Goal: Task Accomplishment & Management: Use online tool/utility

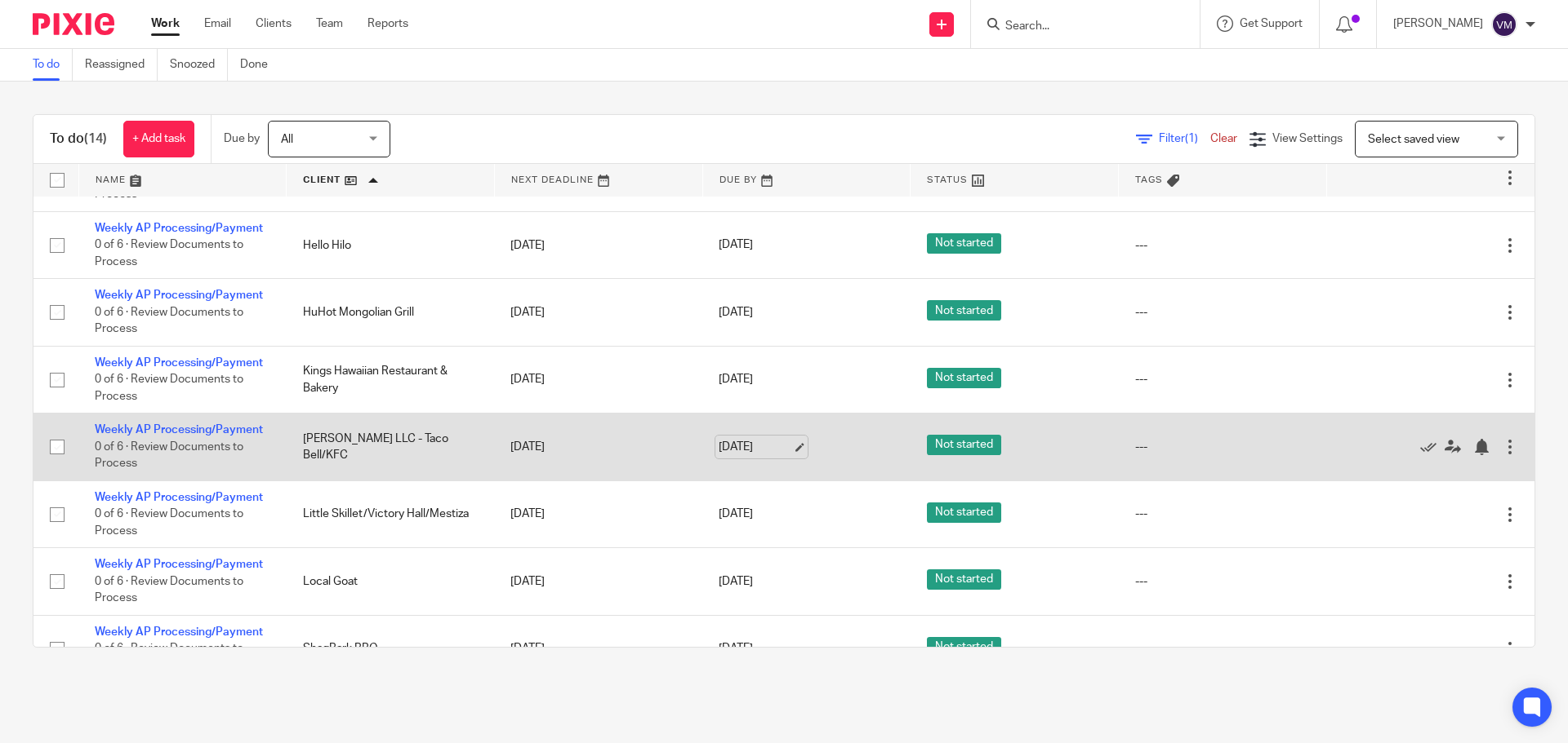
scroll to position [82, 0]
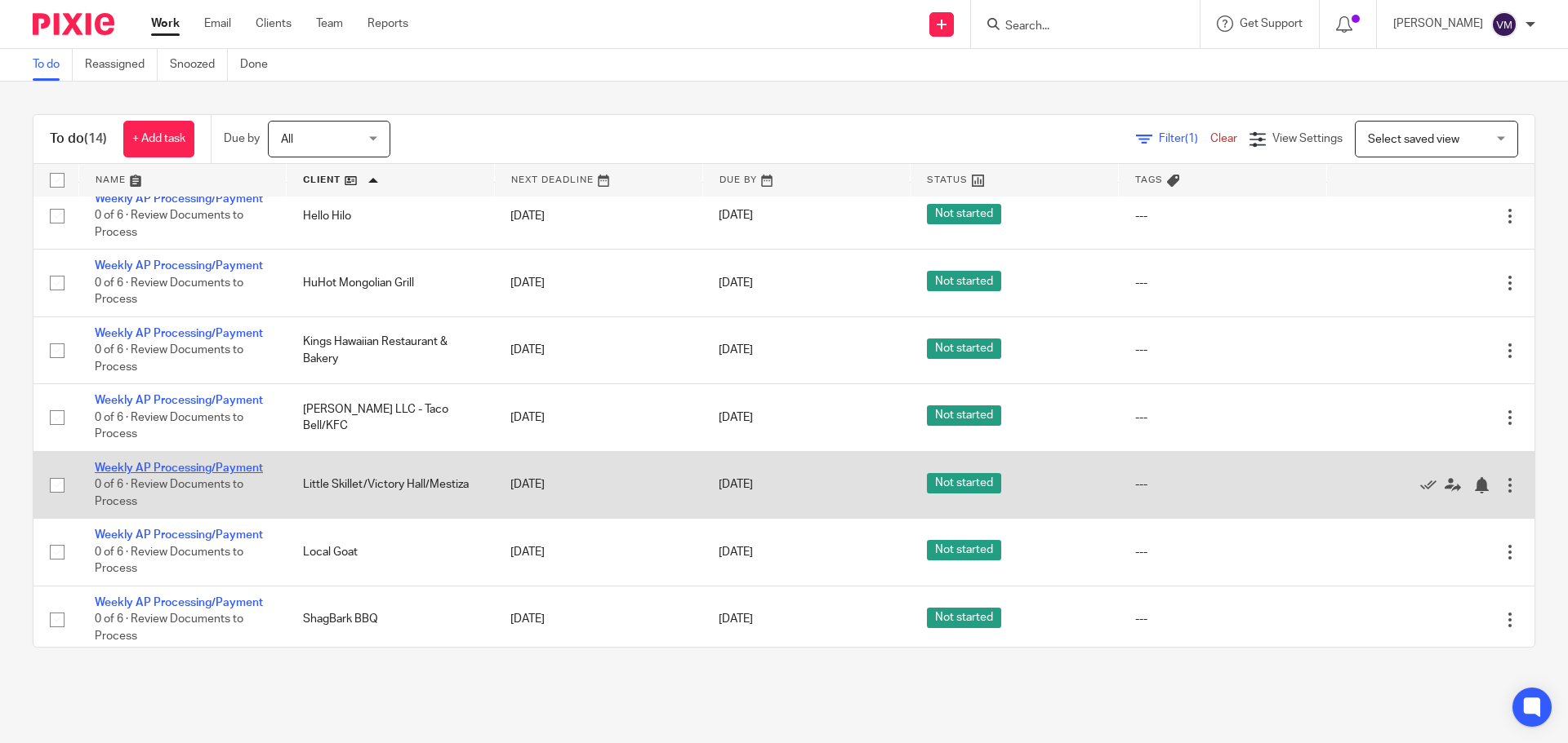
click at [221, 466] on link "Weekly AP Processing/Payment" at bounding box center [179, 468] width 168 height 11
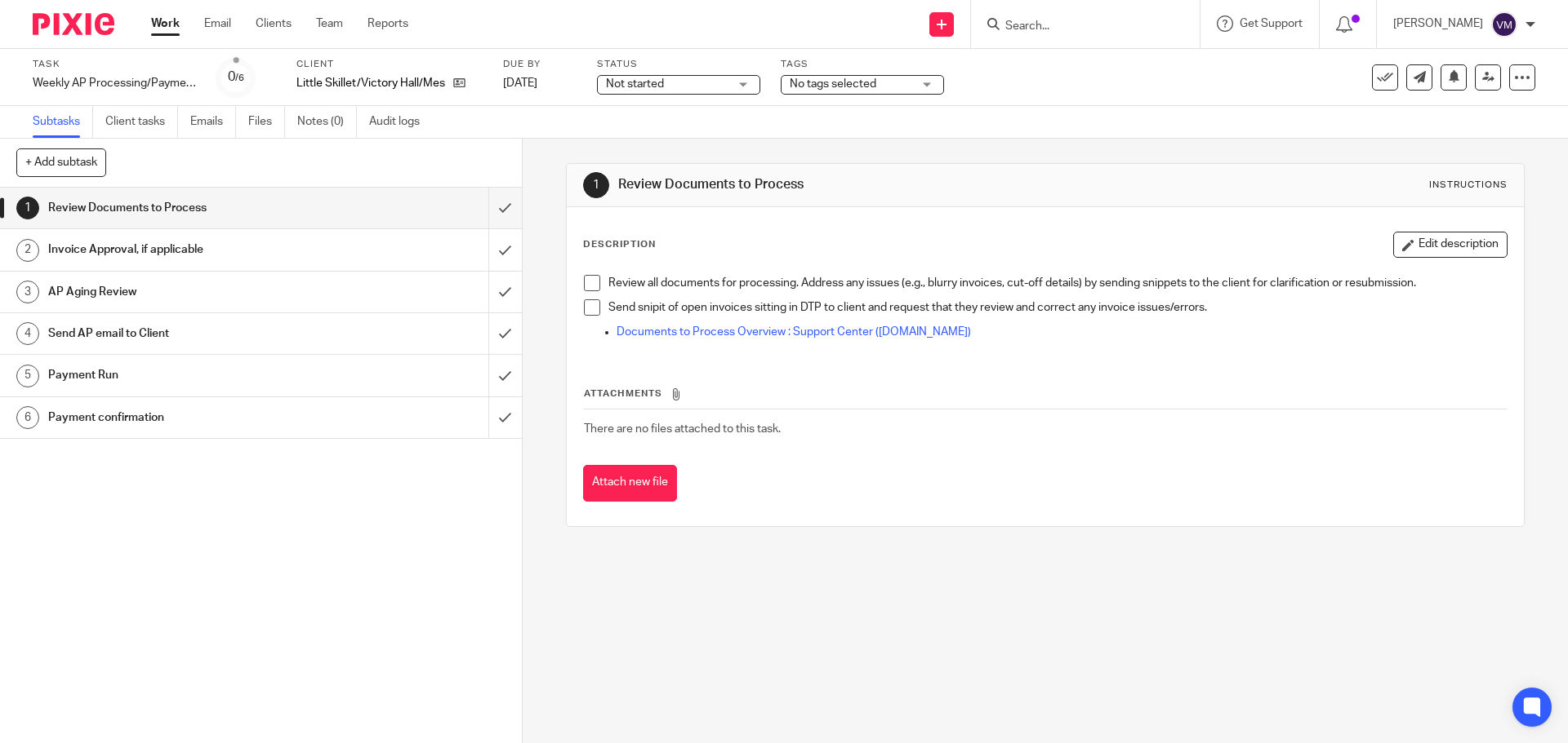
click at [196, 330] on h1 "Send AP email to Client" at bounding box center [189, 334] width 283 height 24
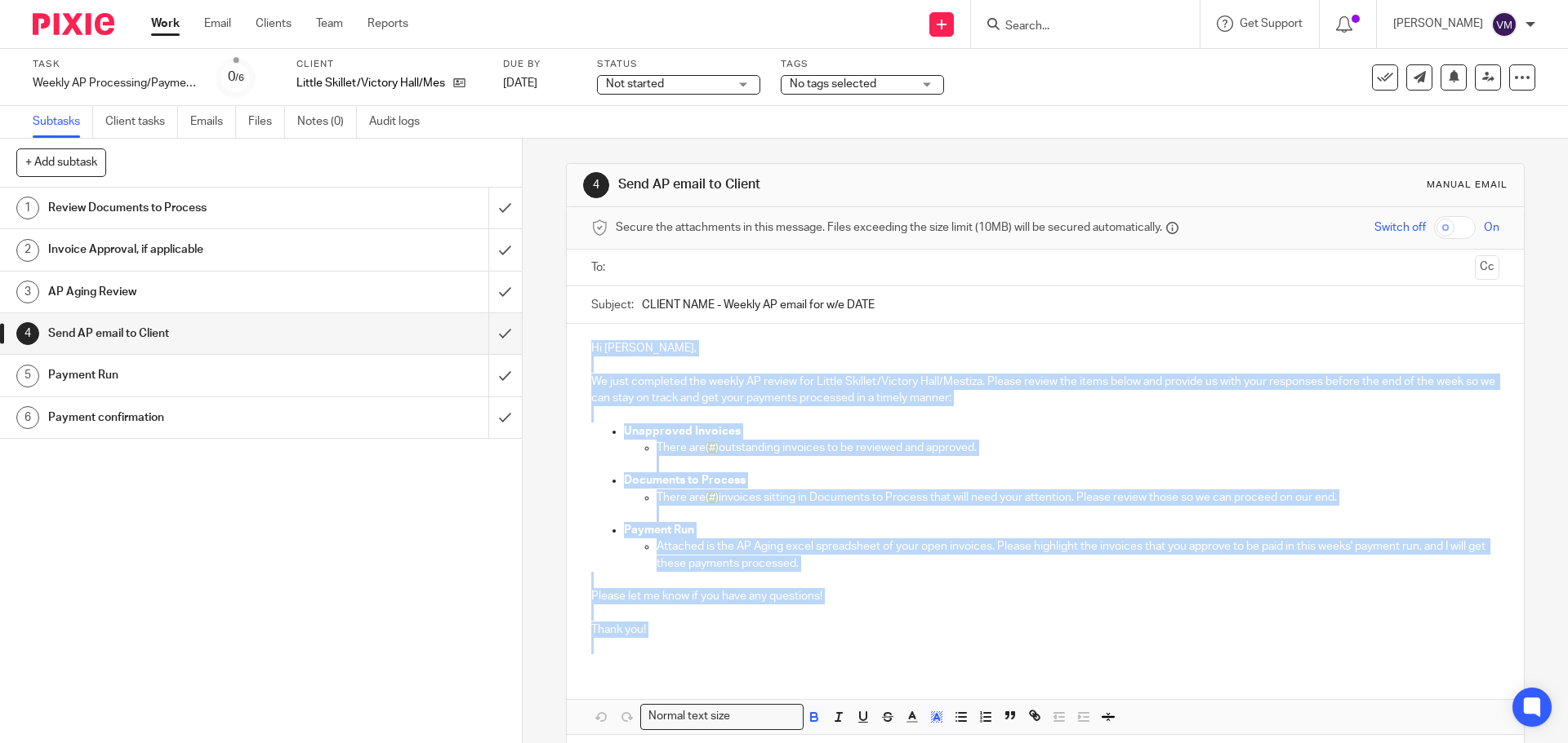
drag, startPoint x: 587, startPoint y: 344, endPoint x: 659, endPoint y: 650, distance: 314.4
click at [659, 650] on div "Hi [PERSON_NAME], We just completed the weekly AP review for Little Skillet/Vic…" at bounding box center [1044, 494] width 956 height 343
copy div "Hi [PERSON_NAME], We just completed the weekly AP review for Little Skillet/Vic…"
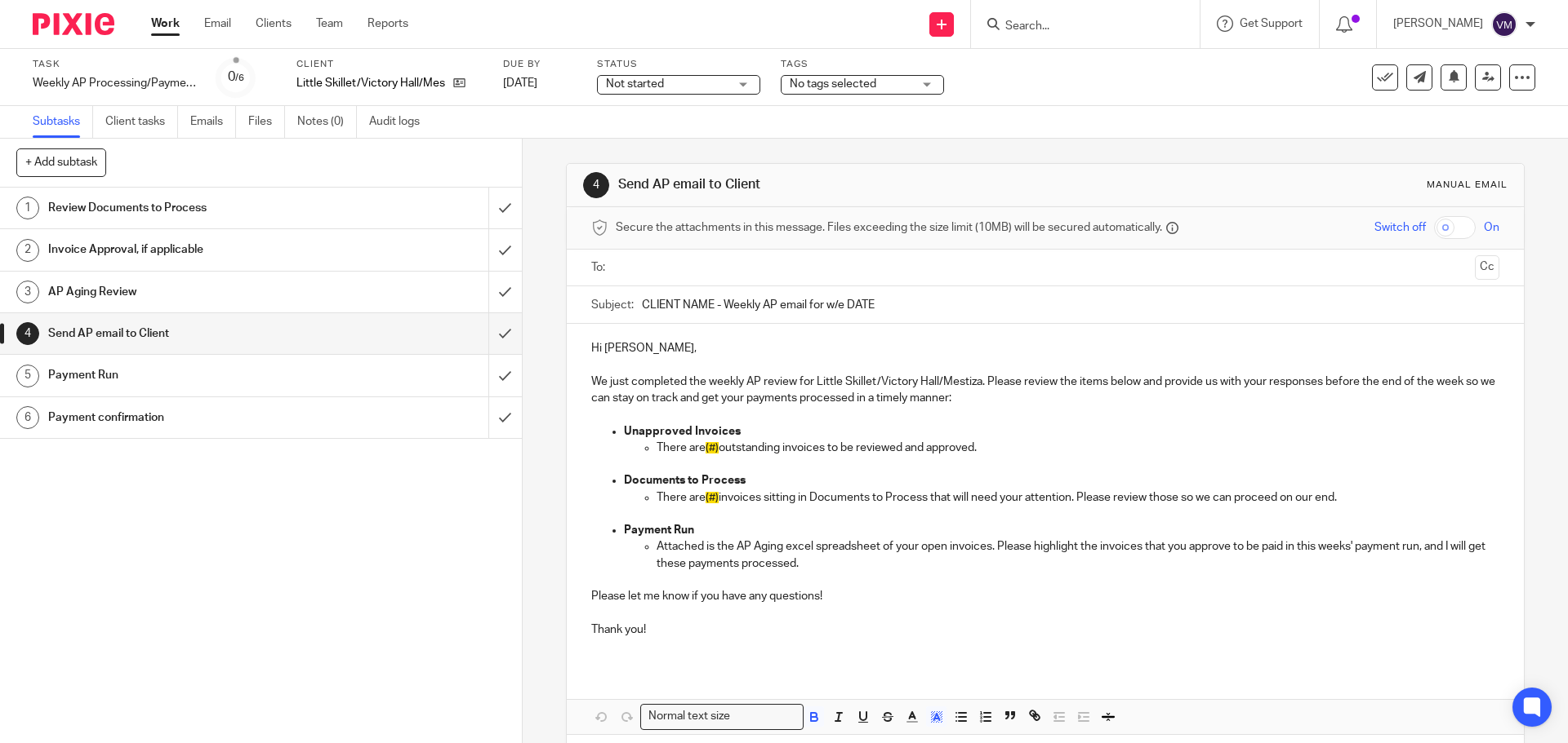
drag, startPoint x: 818, startPoint y: 316, endPoint x: 634, endPoint y: 307, distance: 184.2
click at [634, 307] on div "Subject: CLIENT NAME - Weekly AP email for w/e DATE" at bounding box center [1044, 304] width 907 height 37
click at [1377, 66] on button at bounding box center [1385, 78] width 26 height 26
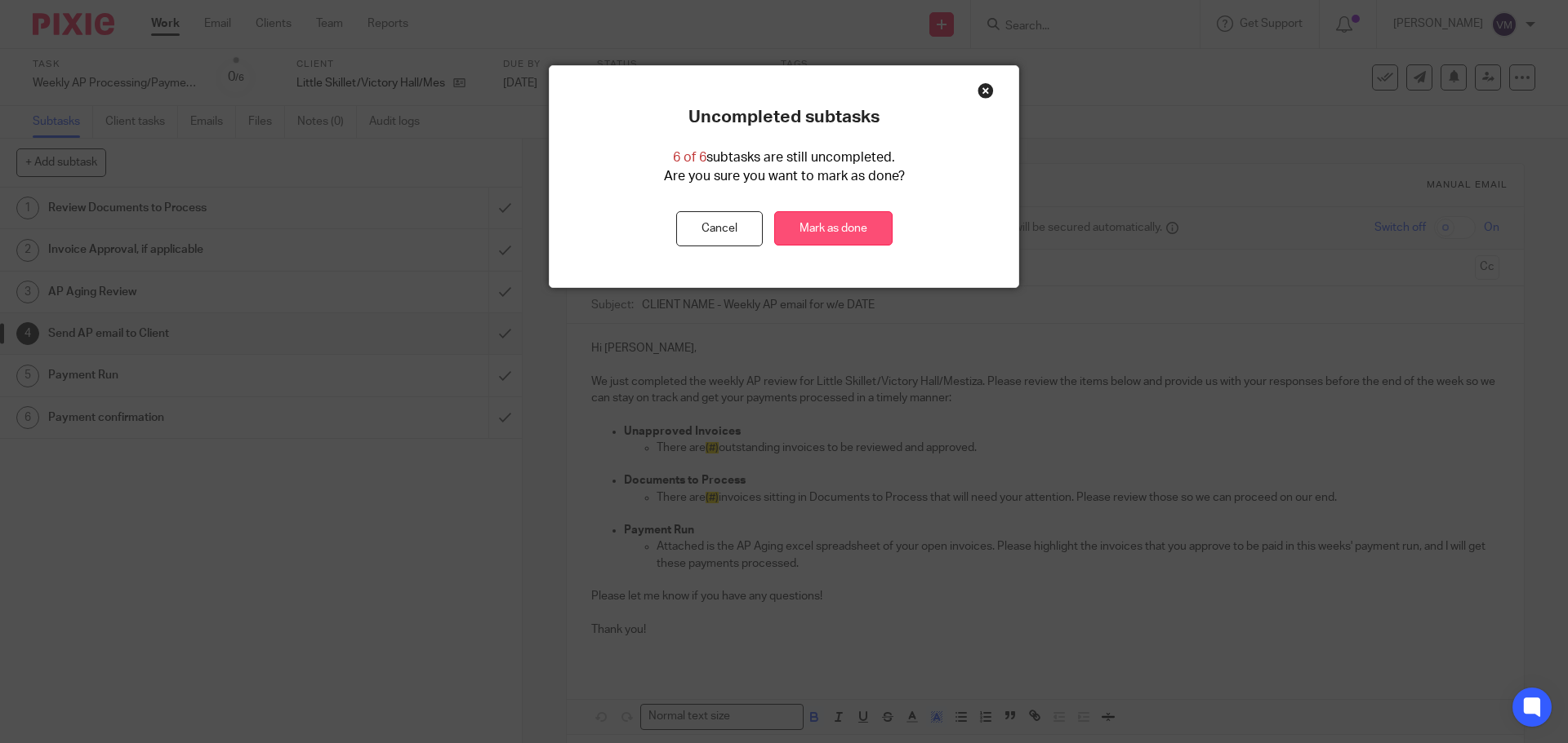
click at [814, 232] on link "Mark as done" at bounding box center [833, 228] width 119 height 35
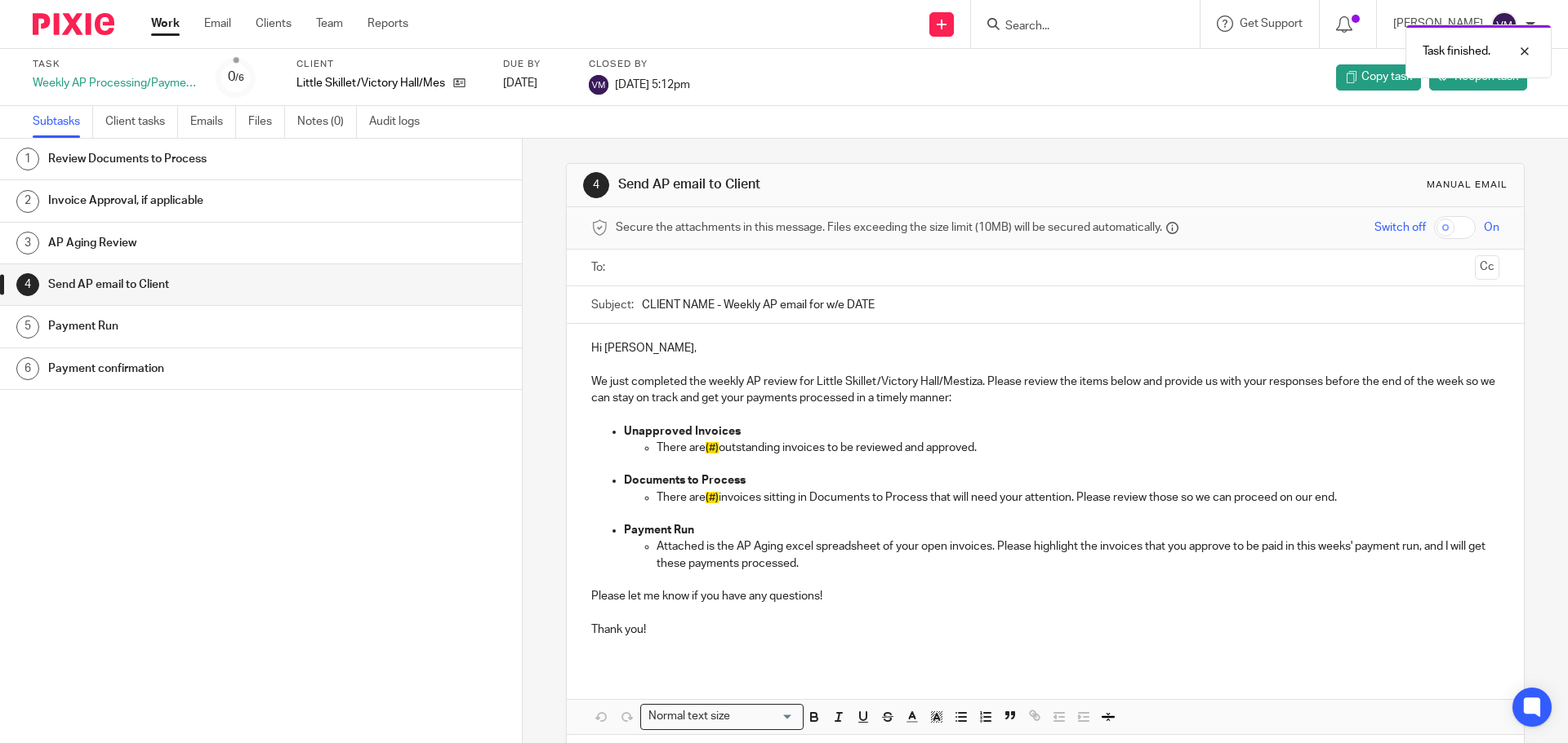
click at [176, 19] on link "Work" at bounding box center [165, 24] width 29 height 17
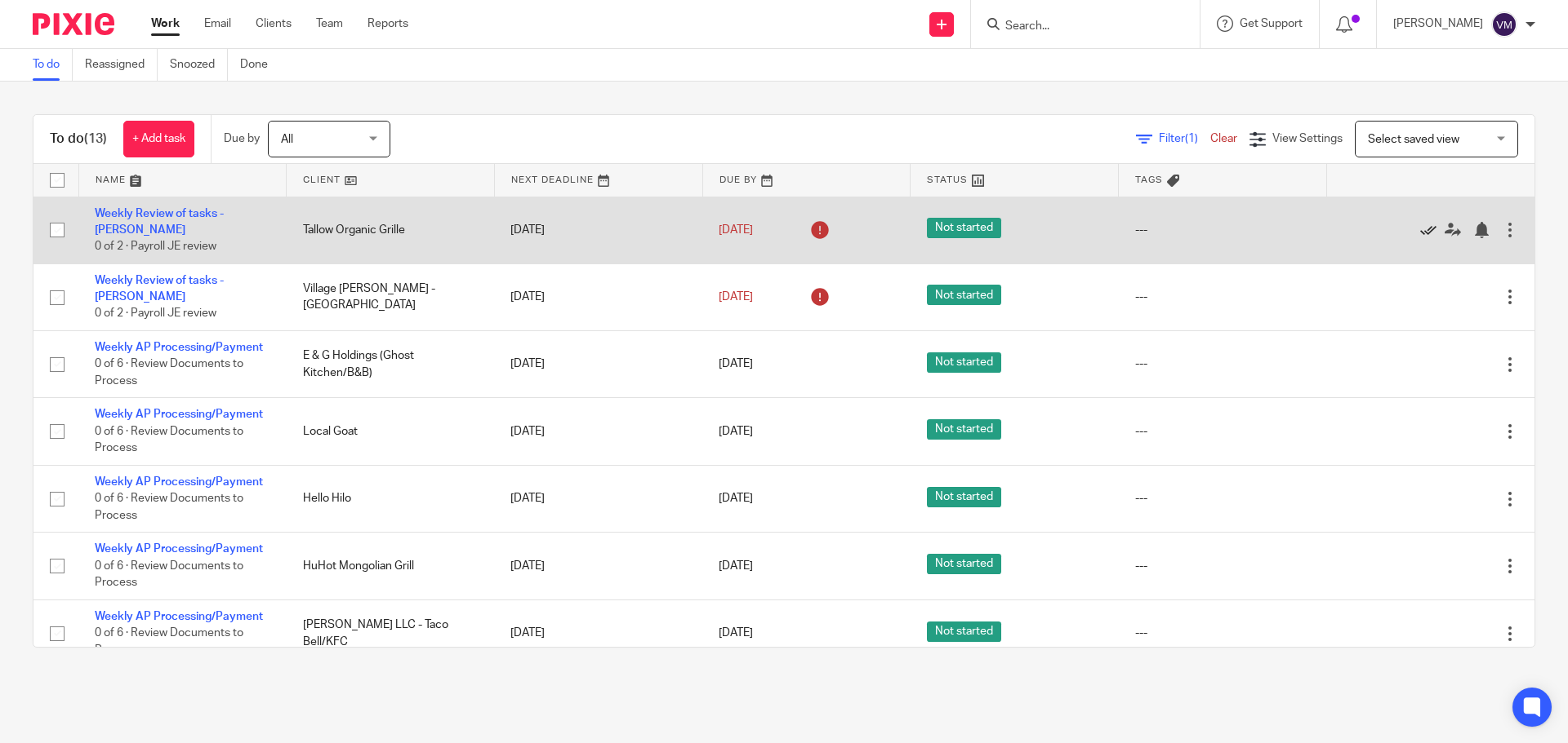
click at [1420, 227] on icon at bounding box center [1428, 230] width 17 height 17
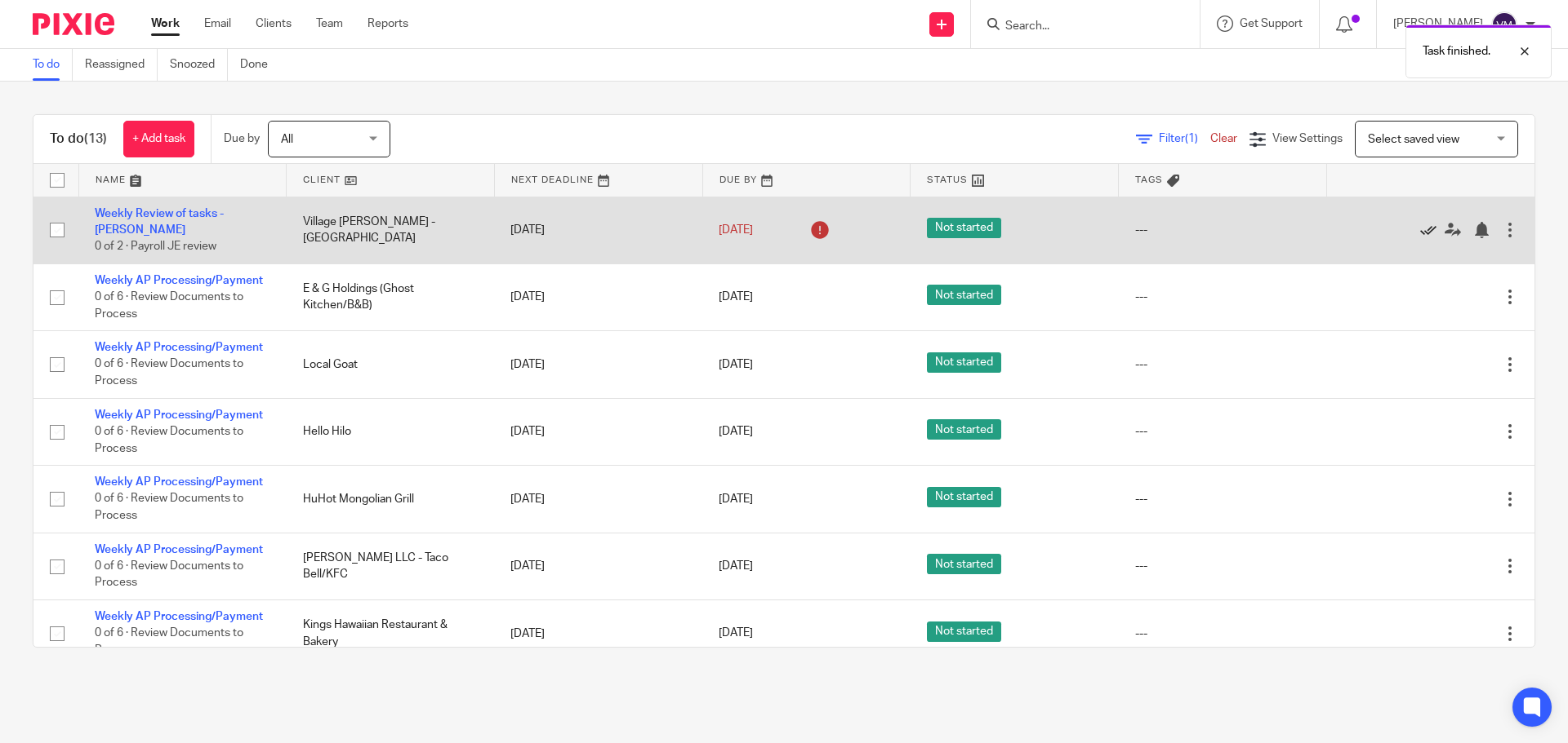
click at [1420, 229] on icon at bounding box center [1428, 230] width 17 height 17
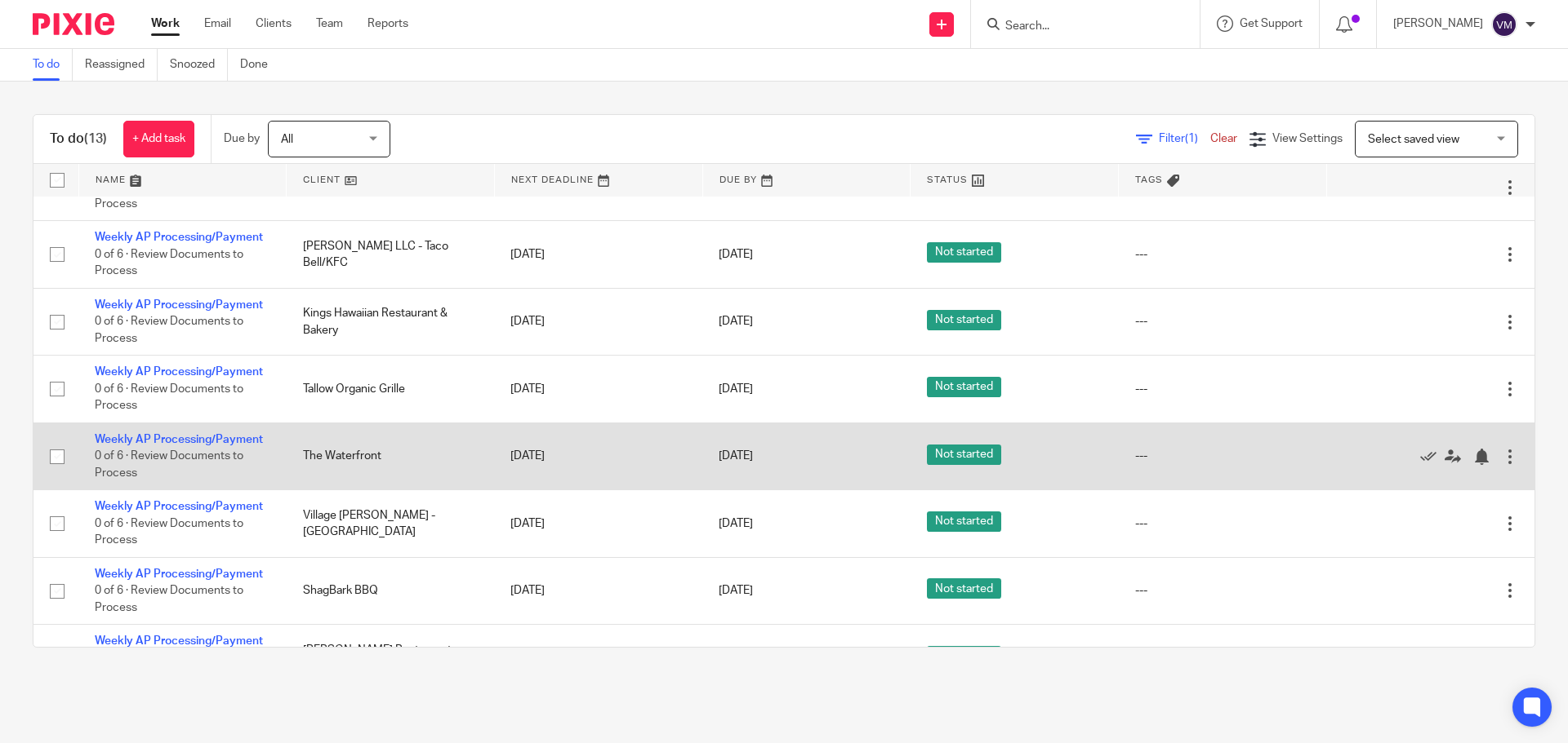
scroll to position [290, 0]
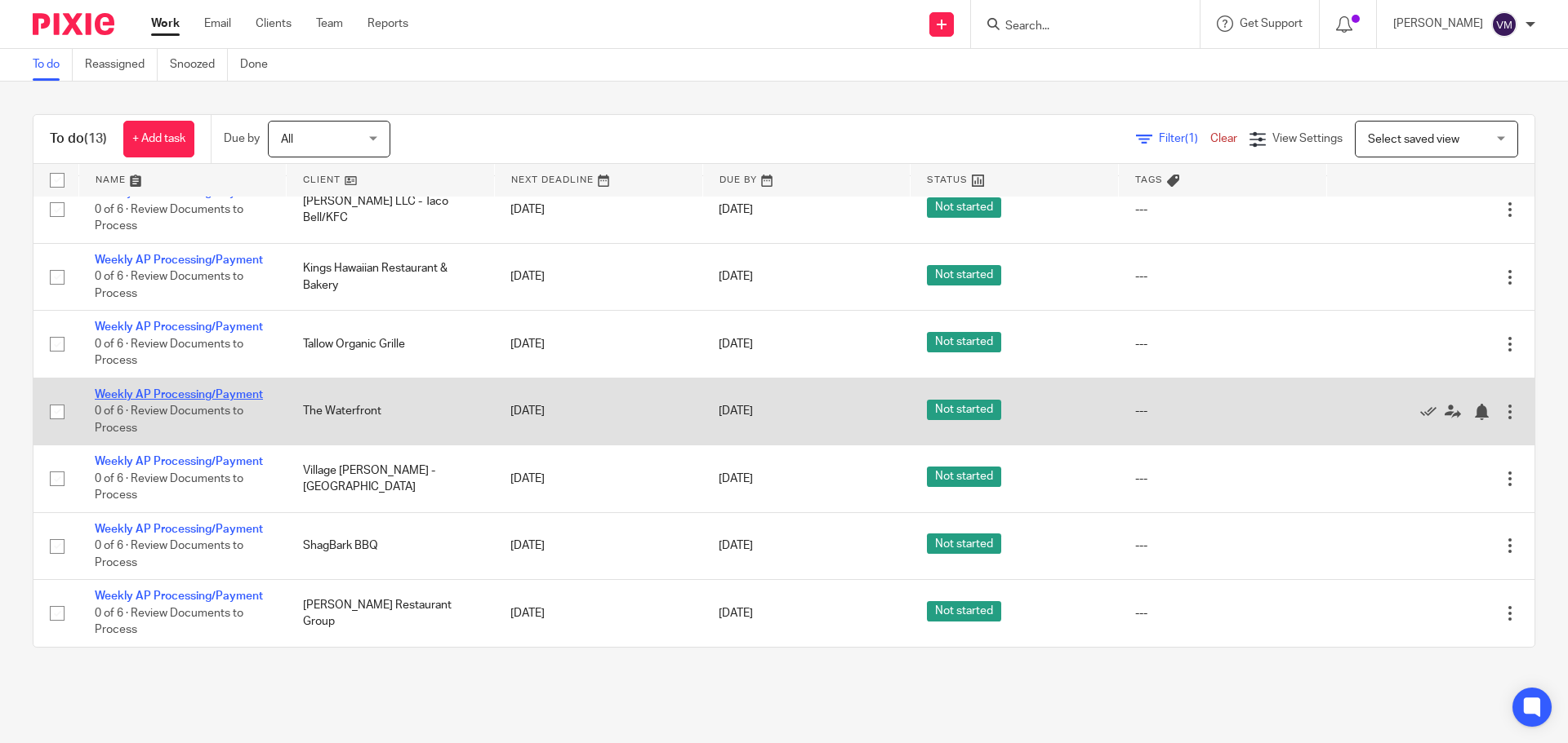
click at [202, 392] on link "Weekly AP Processing/Payment" at bounding box center [179, 394] width 168 height 11
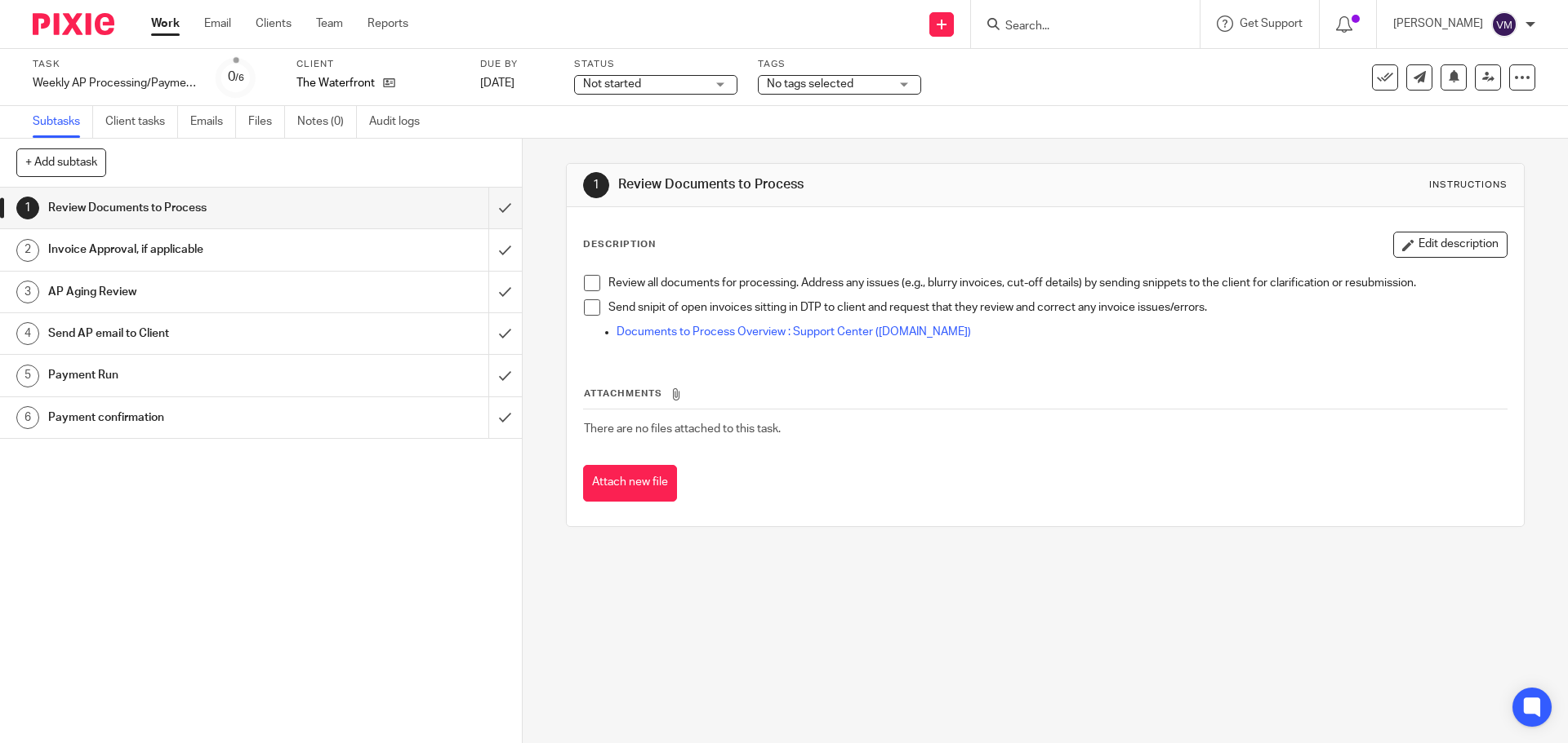
click at [211, 289] on h1 "AP Aging Review" at bounding box center [189, 292] width 283 height 24
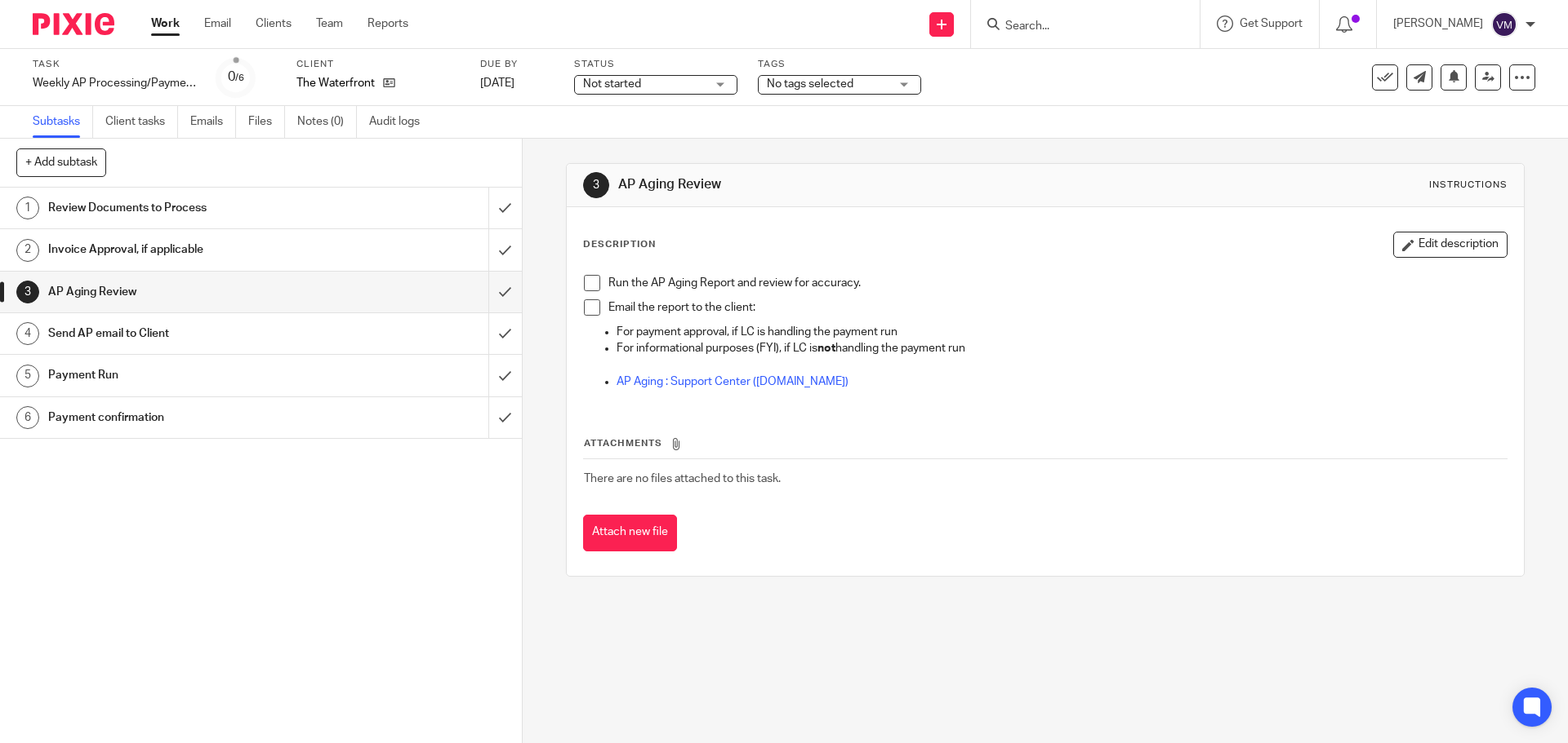
click at [285, 329] on h1 "Send AP email to Client" at bounding box center [189, 334] width 283 height 24
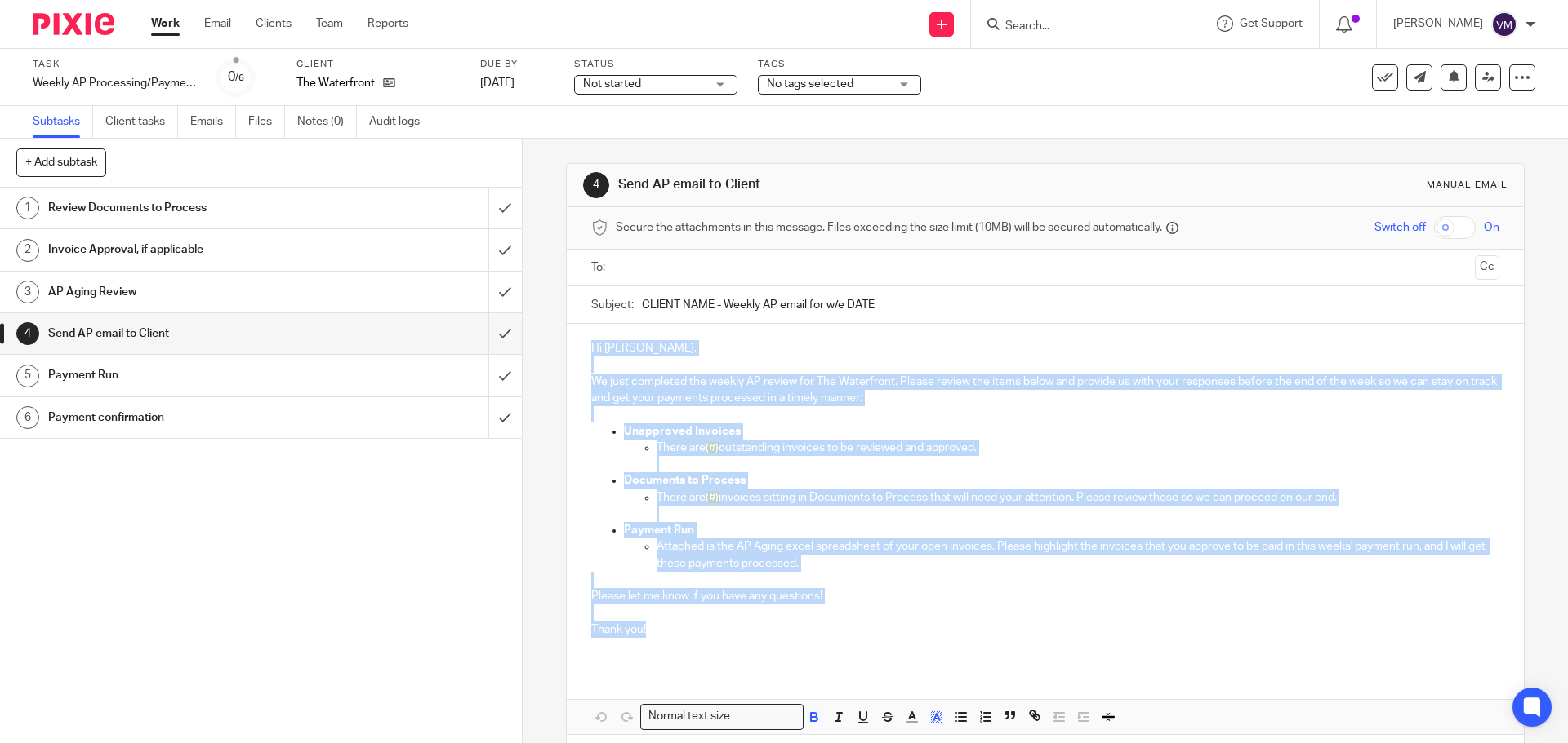
drag, startPoint x: 586, startPoint y: 347, endPoint x: 656, endPoint y: 628, distance: 289.6
click at [656, 628] on div "Hi [PERSON_NAME], We just completed the weekly AP review for The Waterfront. Pl…" at bounding box center [1044, 494] width 956 height 343
copy div "Hi [PERSON_NAME], We just completed the weekly AP review for The Waterfront. Pl…"
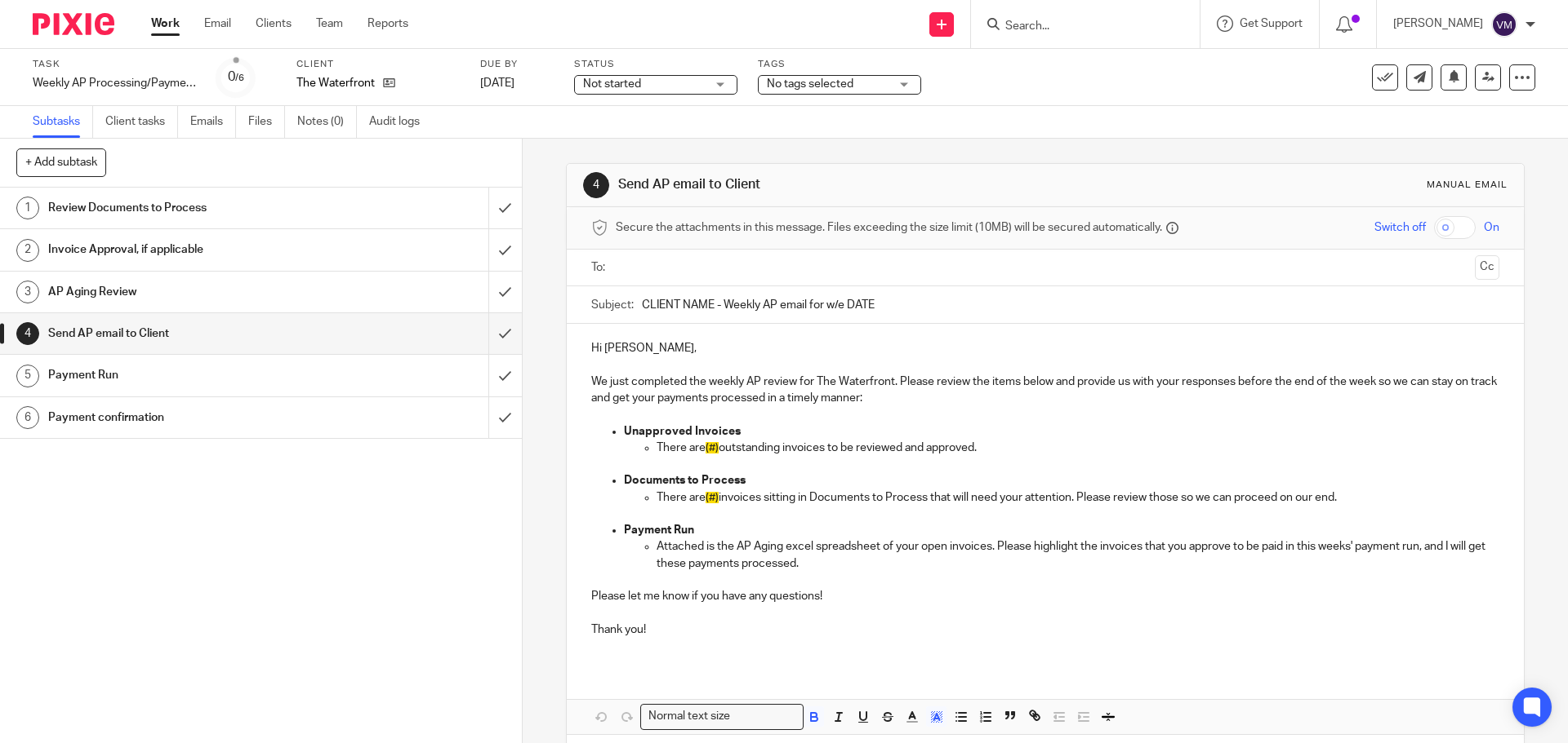
drag, startPoint x: 876, startPoint y: 303, endPoint x: 630, endPoint y: 306, distance: 246.0
click at [630, 306] on div "Subject: CLIENT NAME - Weekly AP email for w/e DATE" at bounding box center [1044, 304] width 907 height 37
click at [1377, 79] on icon at bounding box center [1385, 78] width 17 height 17
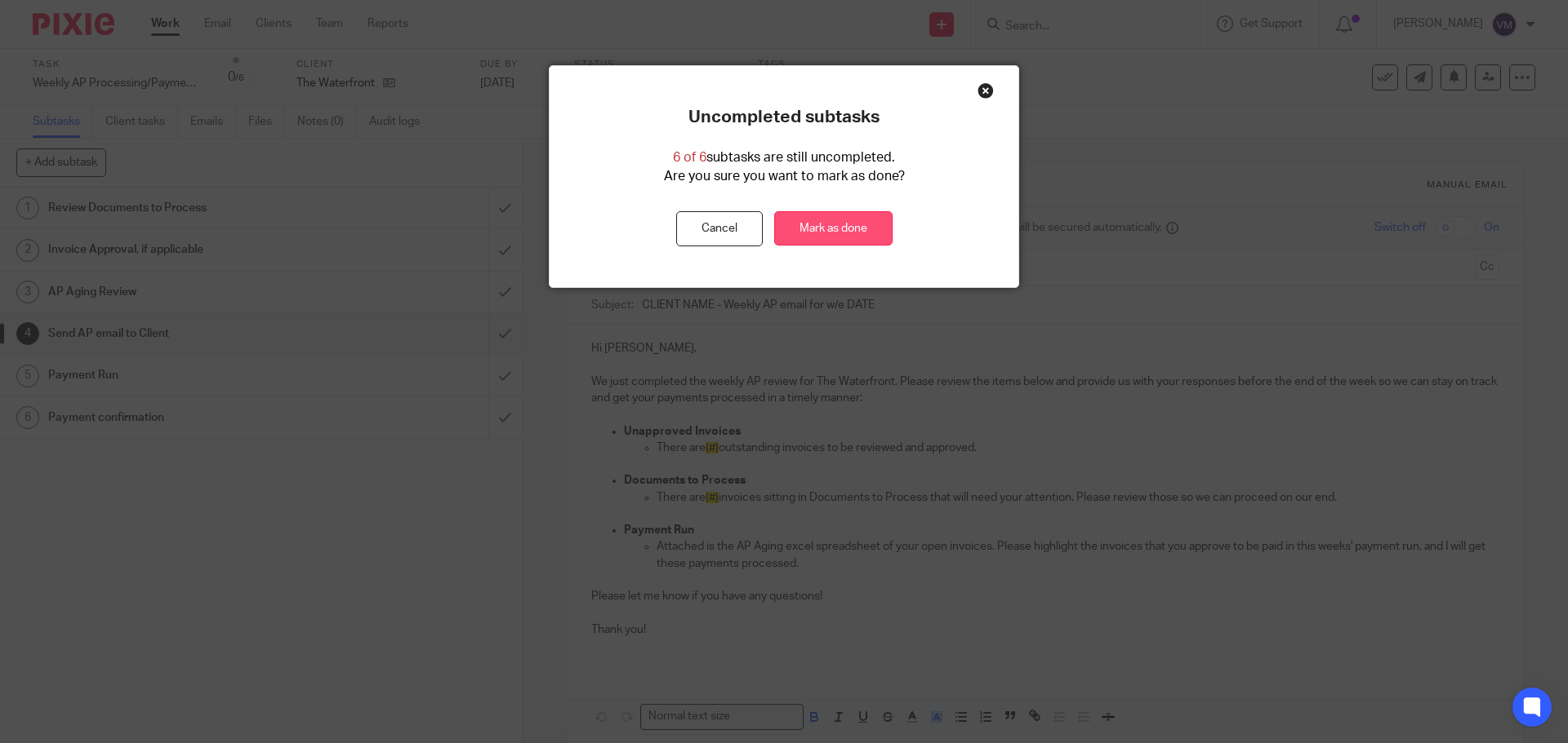
click at [825, 228] on link "Mark as done" at bounding box center [833, 228] width 119 height 35
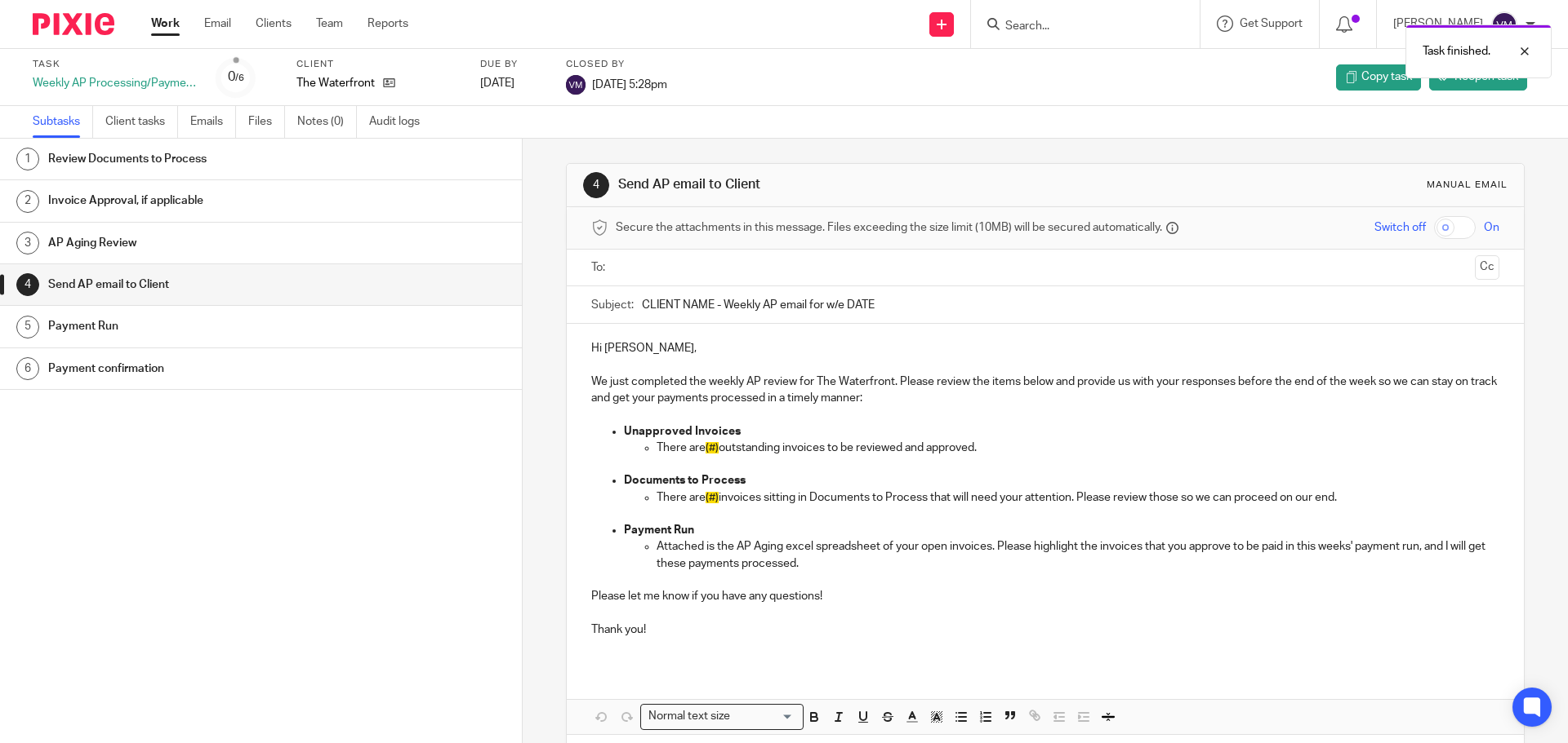
click at [168, 18] on link "Work" at bounding box center [165, 24] width 29 height 17
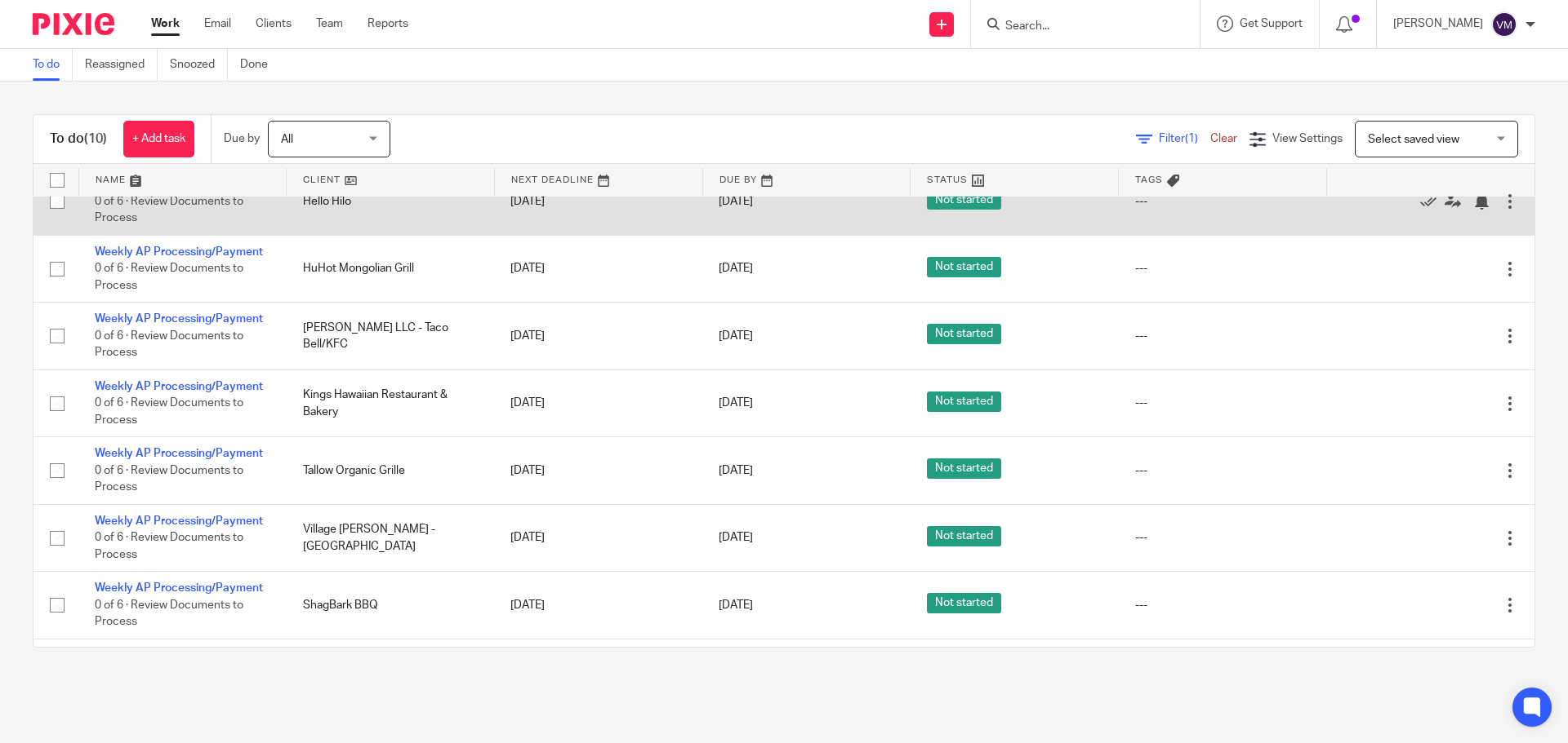
scroll to position [222, 0]
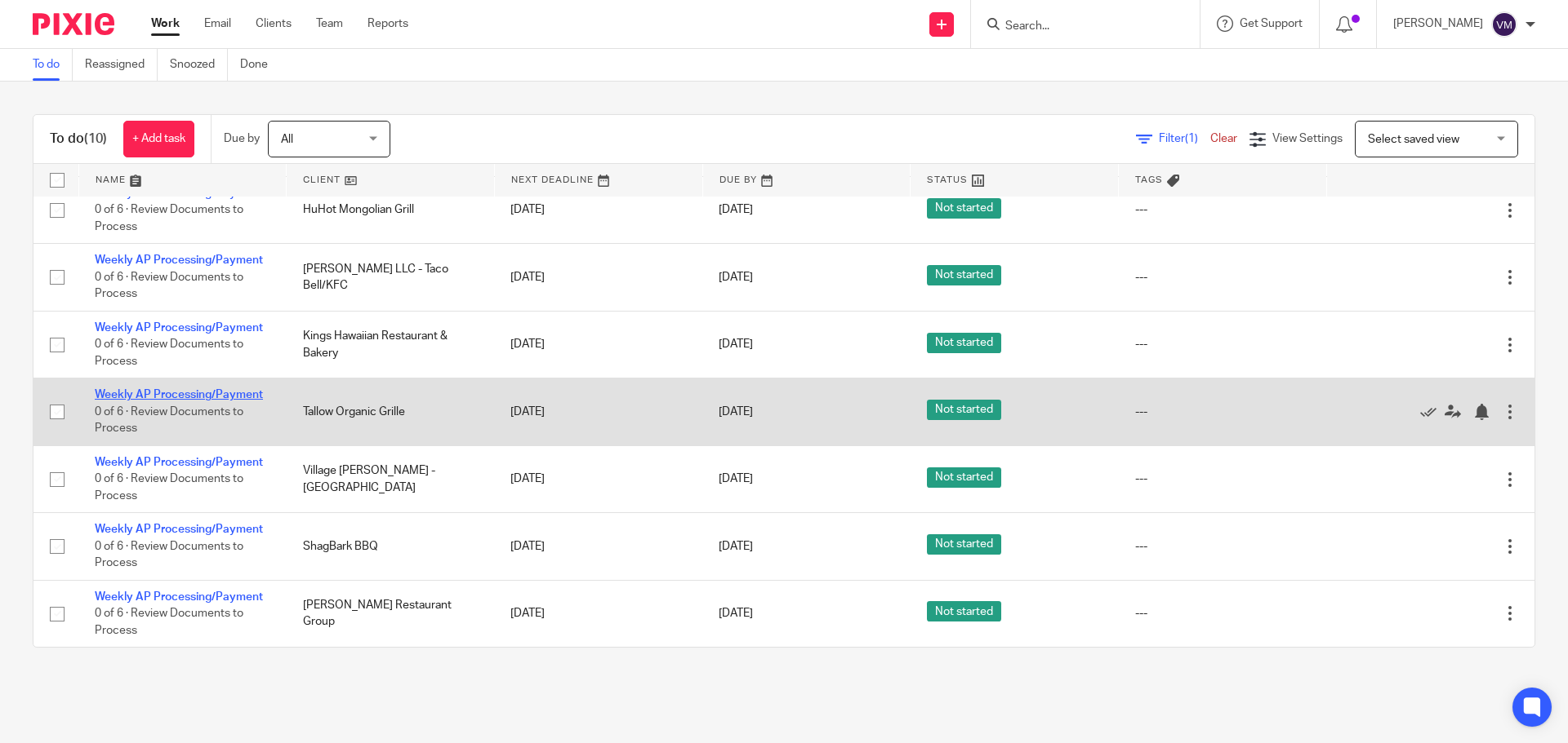
click at [256, 388] on td "Weekly AP Processing/Payment 0 of 6 · Review Documents to Process" at bounding box center [182, 412] width 209 height 67
click at [250, 395] on link "Weekly AP Processing/Payment" at bounding box center [179, 394] width 168 height 11
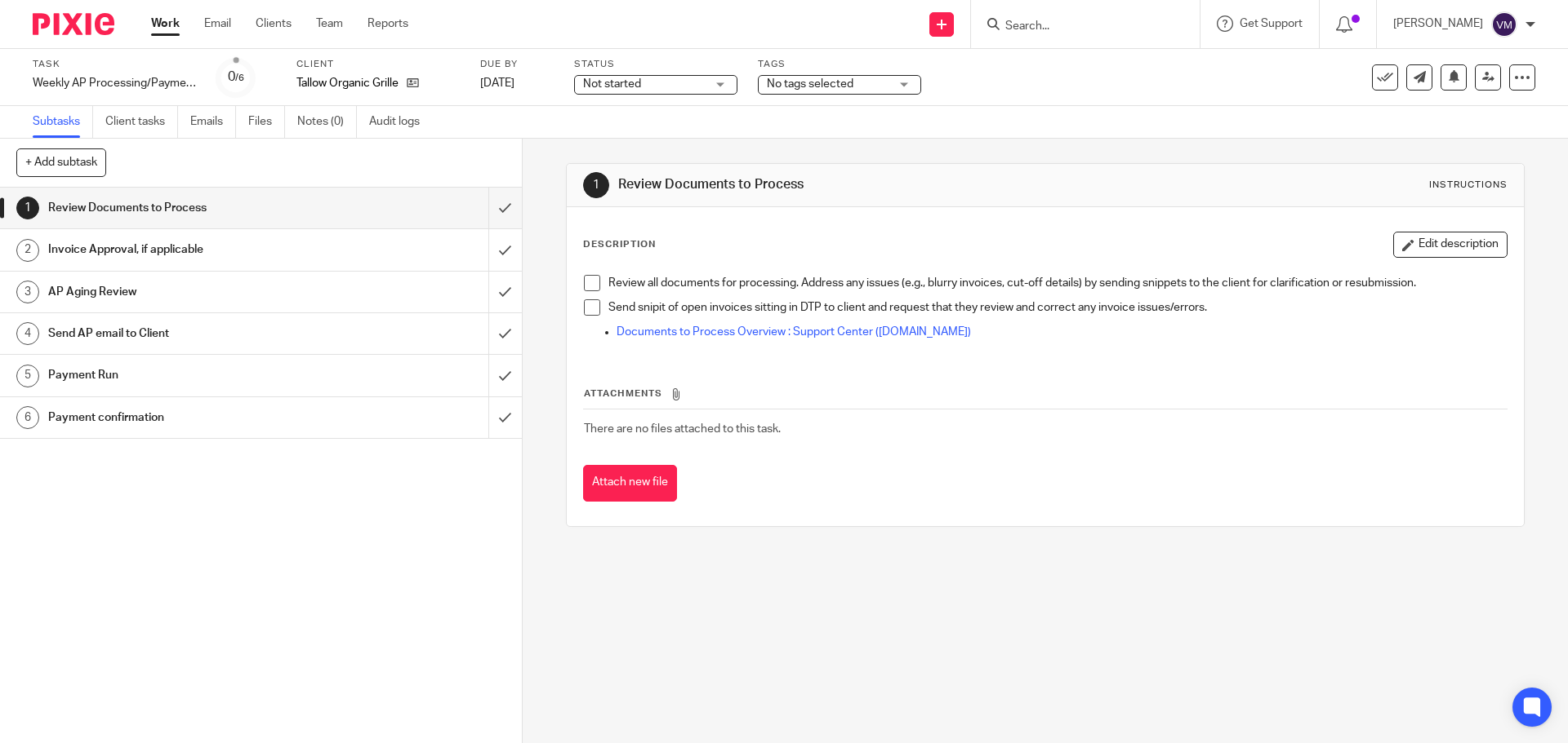
click at [277, 324] on h1 "Send AP email to Client" at bounding box center [189, 334] width 283 height 24
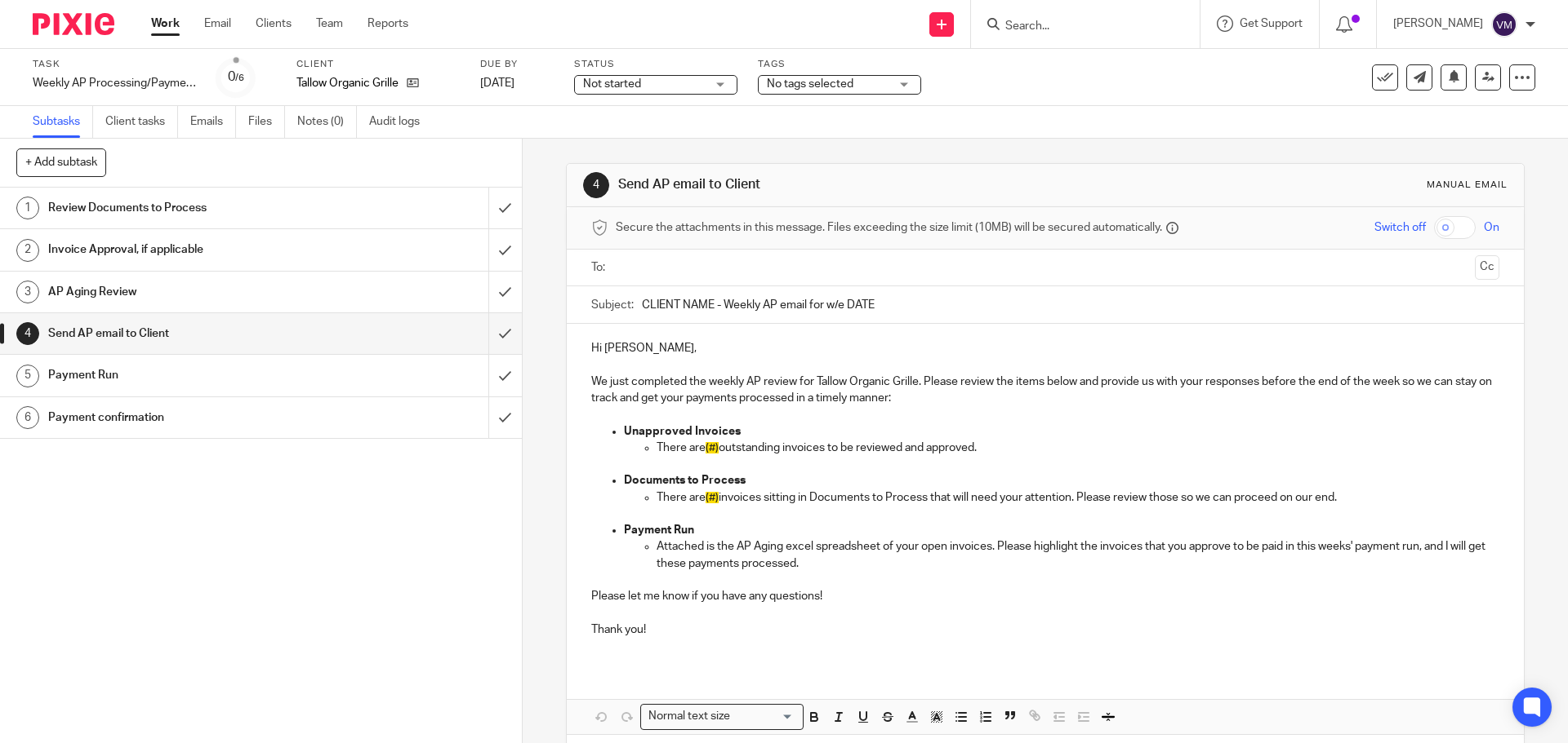
drag, startPoint x: 774, startPoint y: 315, endPoint x: 635, endPoint y: 301, distance: 139.7
click at [635, 301] on div "Subject: CLIENT NAME - Weekly AP email for w/e DATE" at bounding box center [1044, 304] width 907 height 37
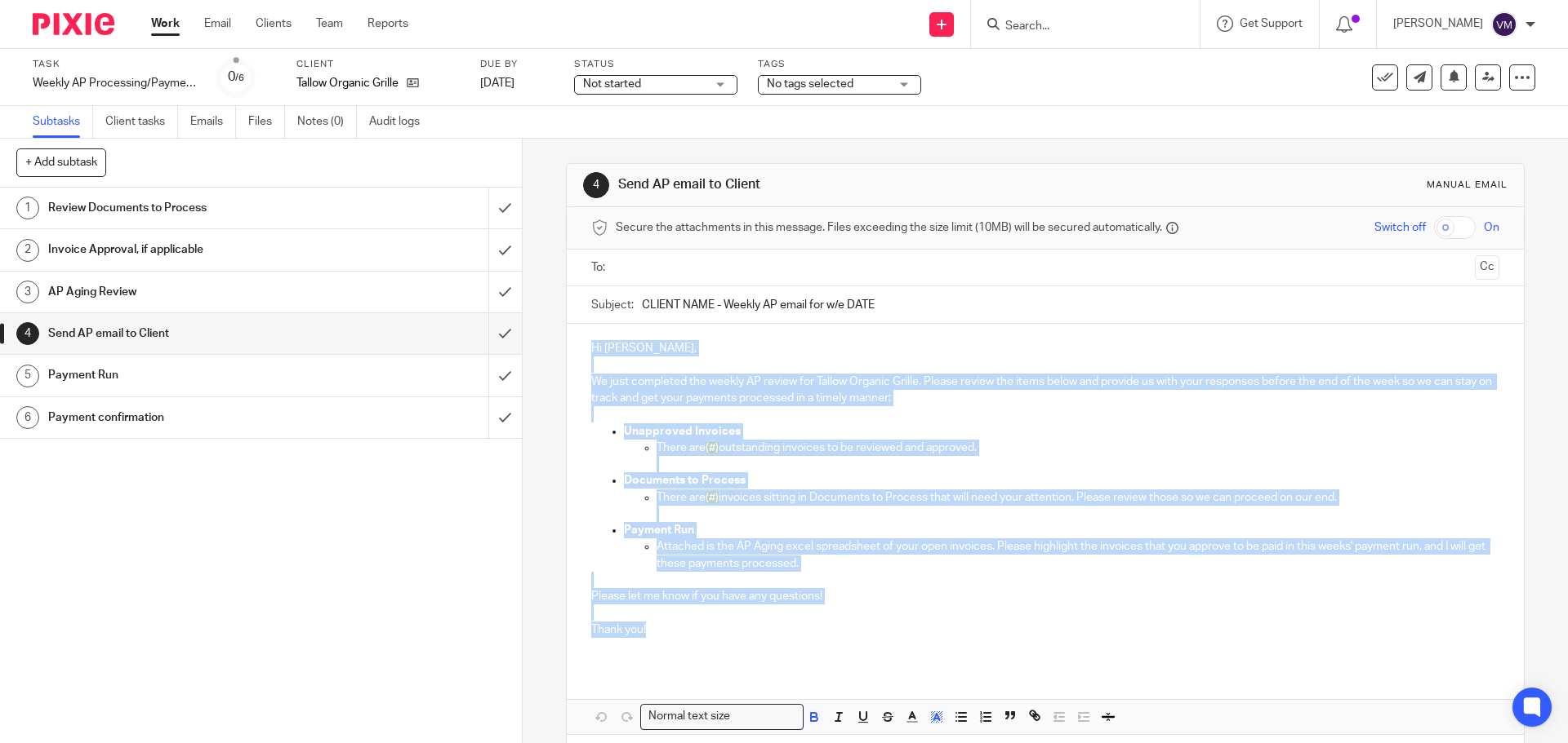
drag, startPoint x: 588, startPoint y: 349, endPoint x: 666, endPoint y: 633, distance: 294.5
click at [666, 633] on div "Hi Graham, We just completed the weekly AP review for Tallow Organic Grille. Pl…" at bounding box center [1044, 494] width 956 height 343
copy div "Hi Graham, We just completed the weekly AP review for Tallow Organic Grille. Pl…"
click at [170, 31] on link "Work" at bounding box center [165, 24] width 29 height 17
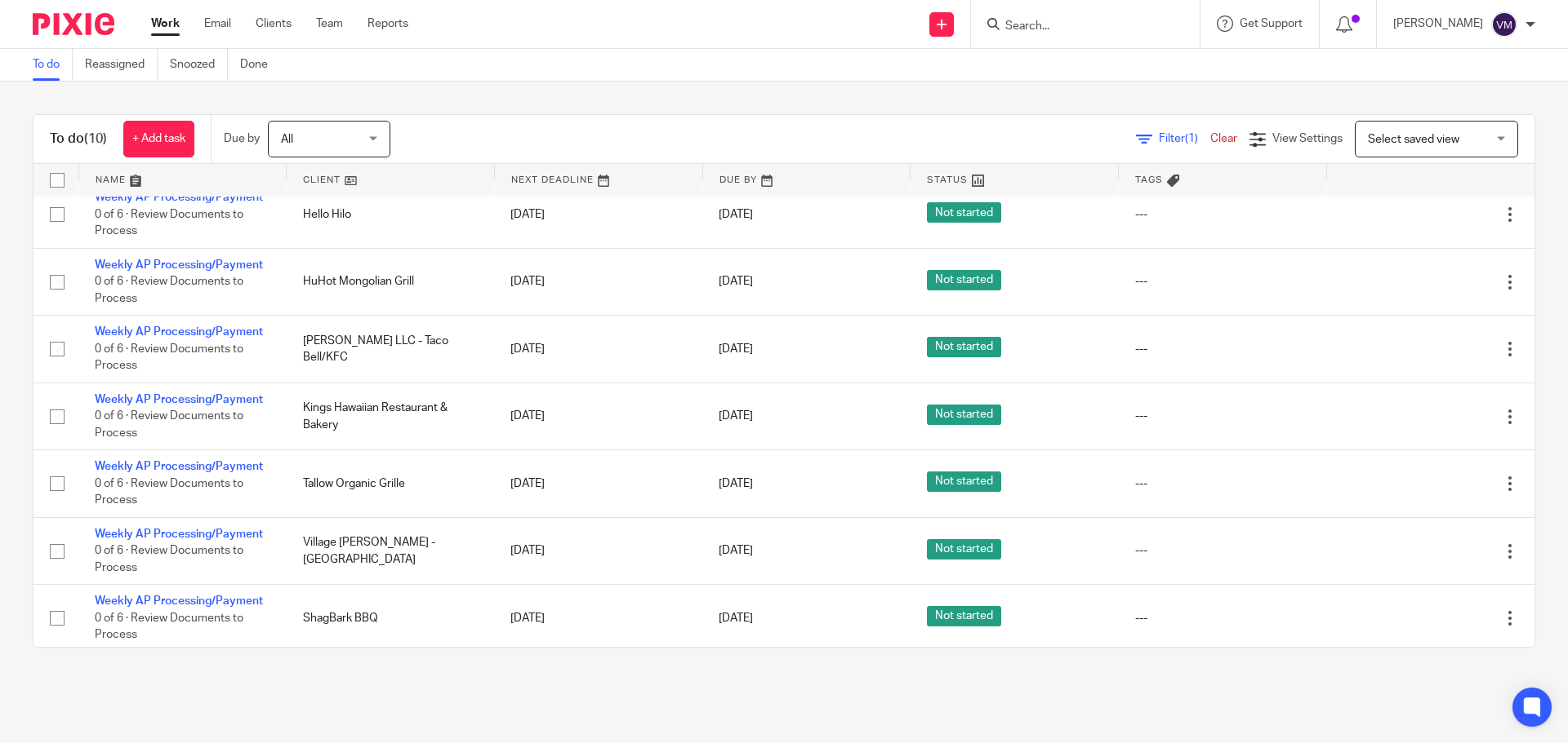
scroll to position [163, 0]
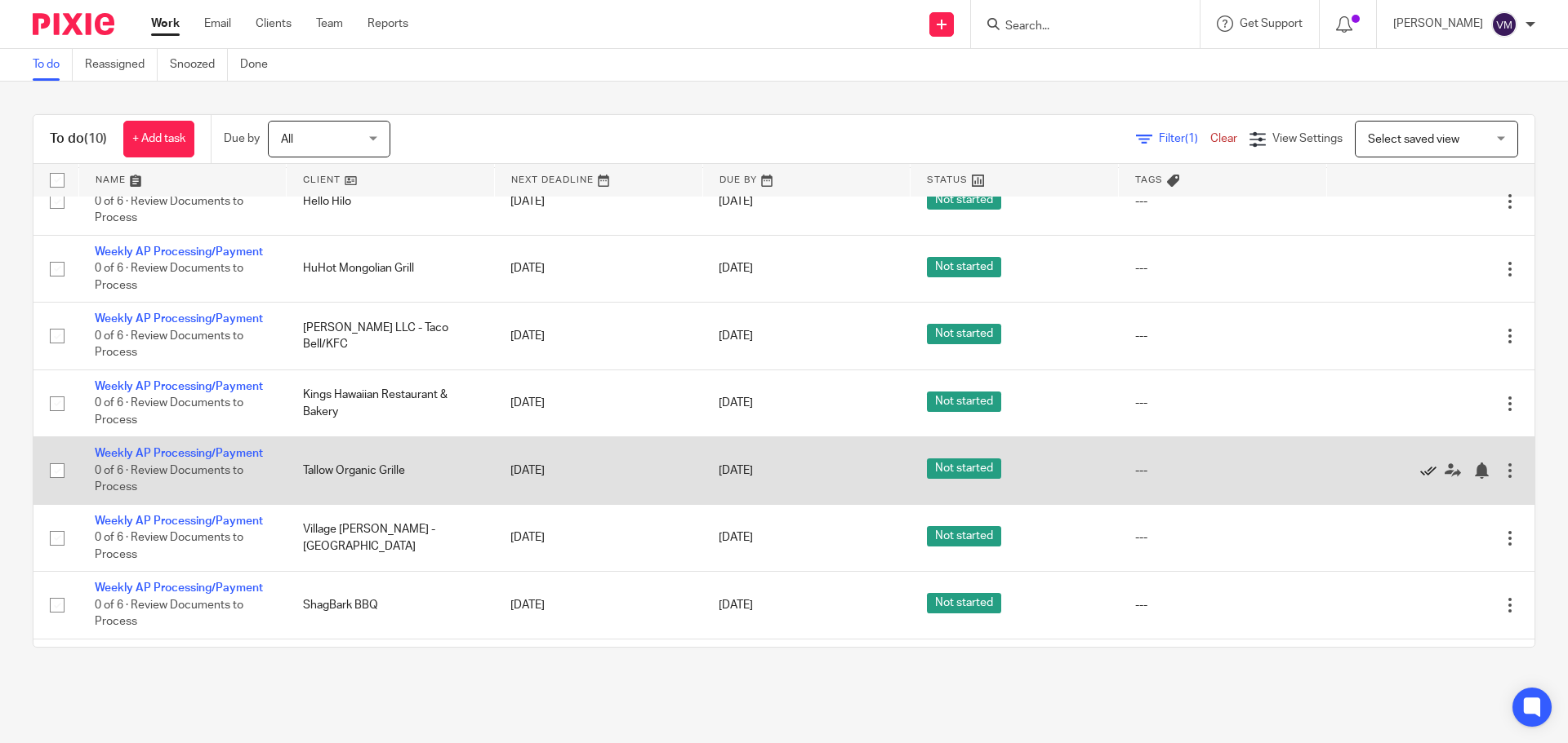
click at [1420, 475] on icon at bounding box center [1428, 471] width 17 height 17
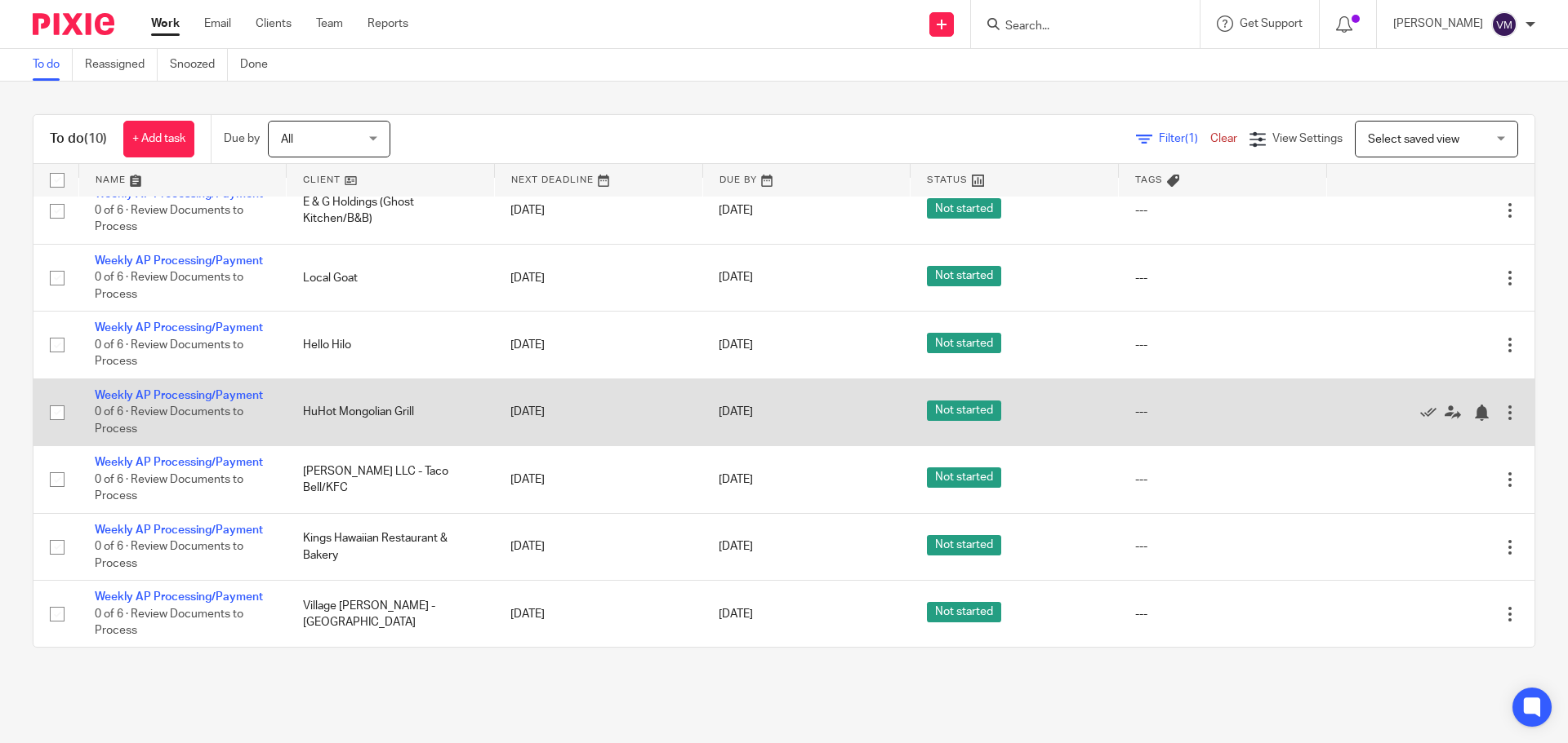
scroll to position [0, 0]
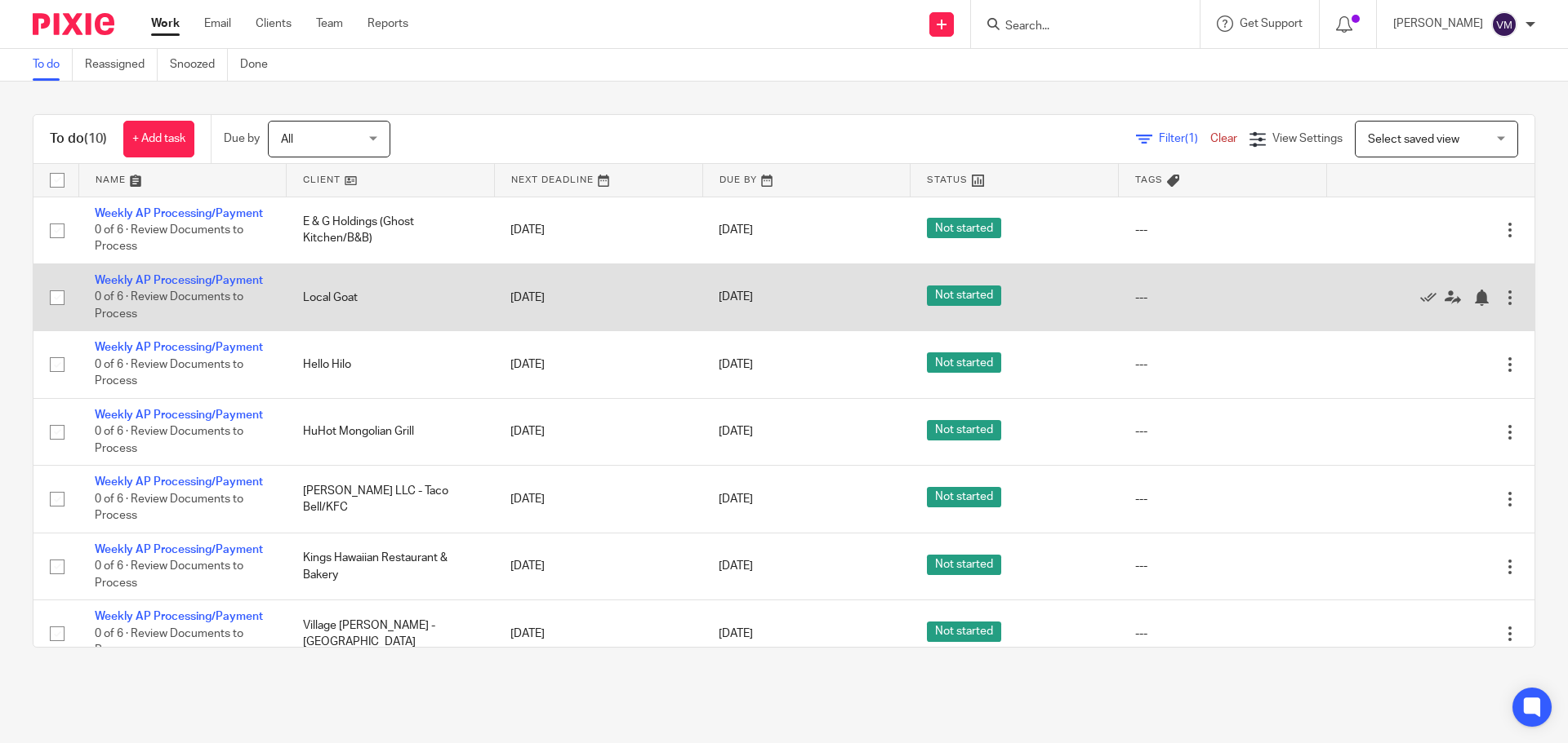
click at [240, 273] on td "Weekly AP Processing/Payment 0 of 6 · Review Documents to Process" at bounding box center [182, 297] width 209 height 67
click at [240, 278] on link "Weekly AP Processing/Payment" at bounding box center [179, 280] width 168 height 11
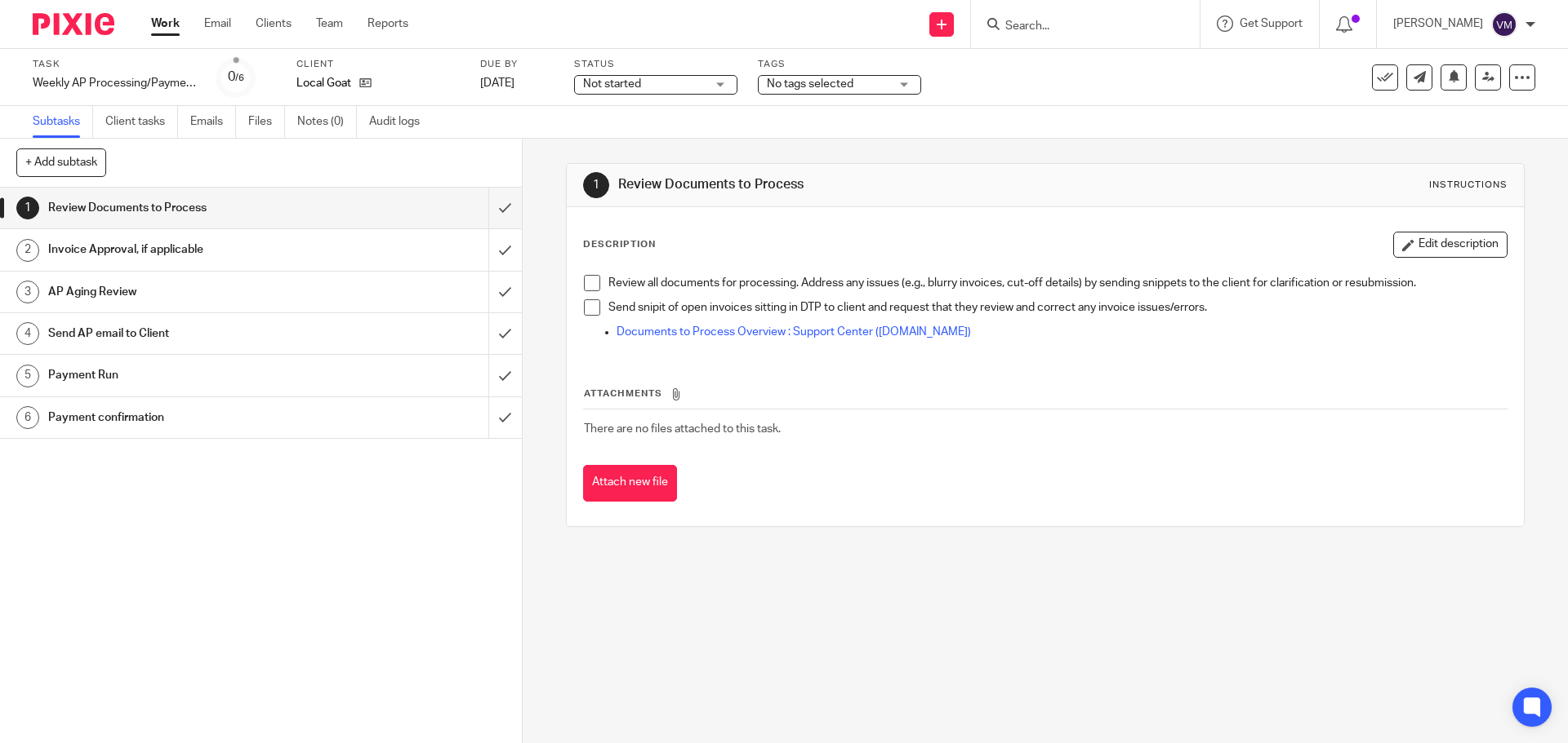
click at [251, 337] on h1 "Send AP email to Client" at bounding box center [189, 334] width 283 height 24
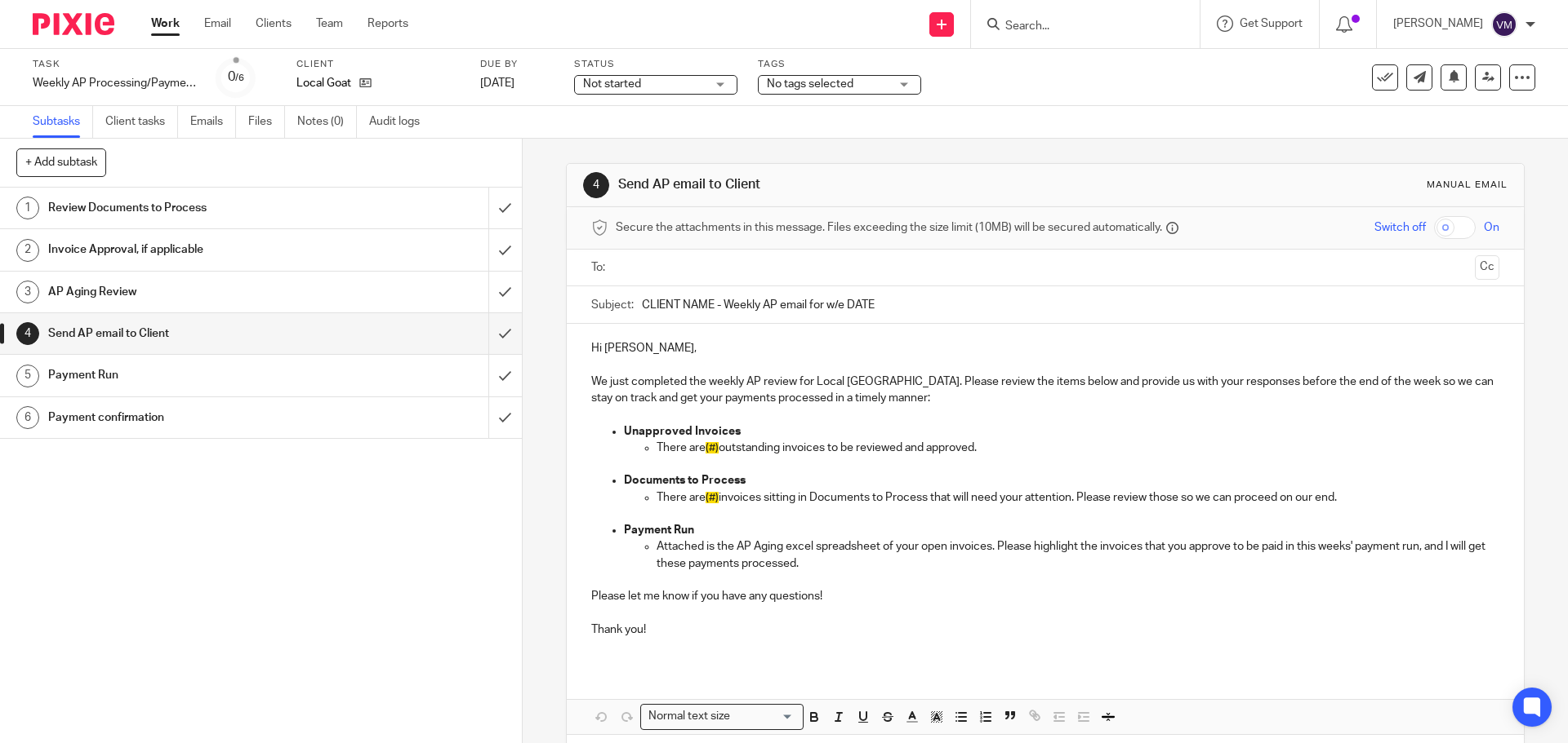
drag, startPoint x: 876, startPoint y: 302, endPoint x: 633, endPoint y: 306, distance: 243.0
click at [633, 306] on div "Subject: CLIENT NAME - Weekly AP email for w/e DATE" at bounding box center [1044, 304] width 907 height 37
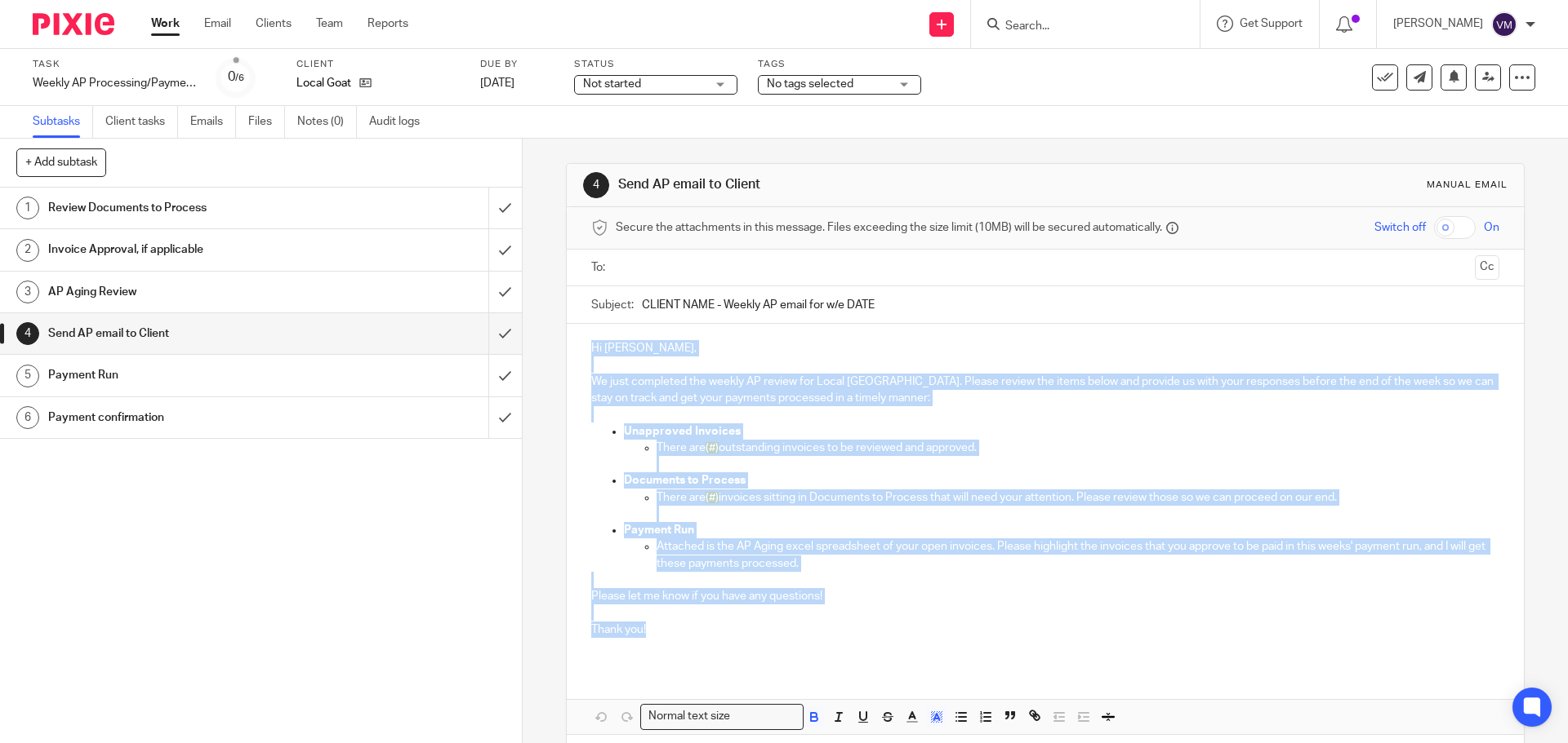
drag, startPoint x: 585, startPoint y: 348, endPoint x: 651, endPoint y: 632, distance: 291.6
click at [651, 636] on div "Hi Thomas, We just completed the weekly AP review for Local Goat. Please review…" at bounding box center [1044, 494] width 956 height 343
copy div "Hi Thomas, We just completed the weekly AP review for Local Goat. Please review…"
click at [1086, 483] on p "Documents to Process" at bounding box center [1061, 481] width 874 height 17
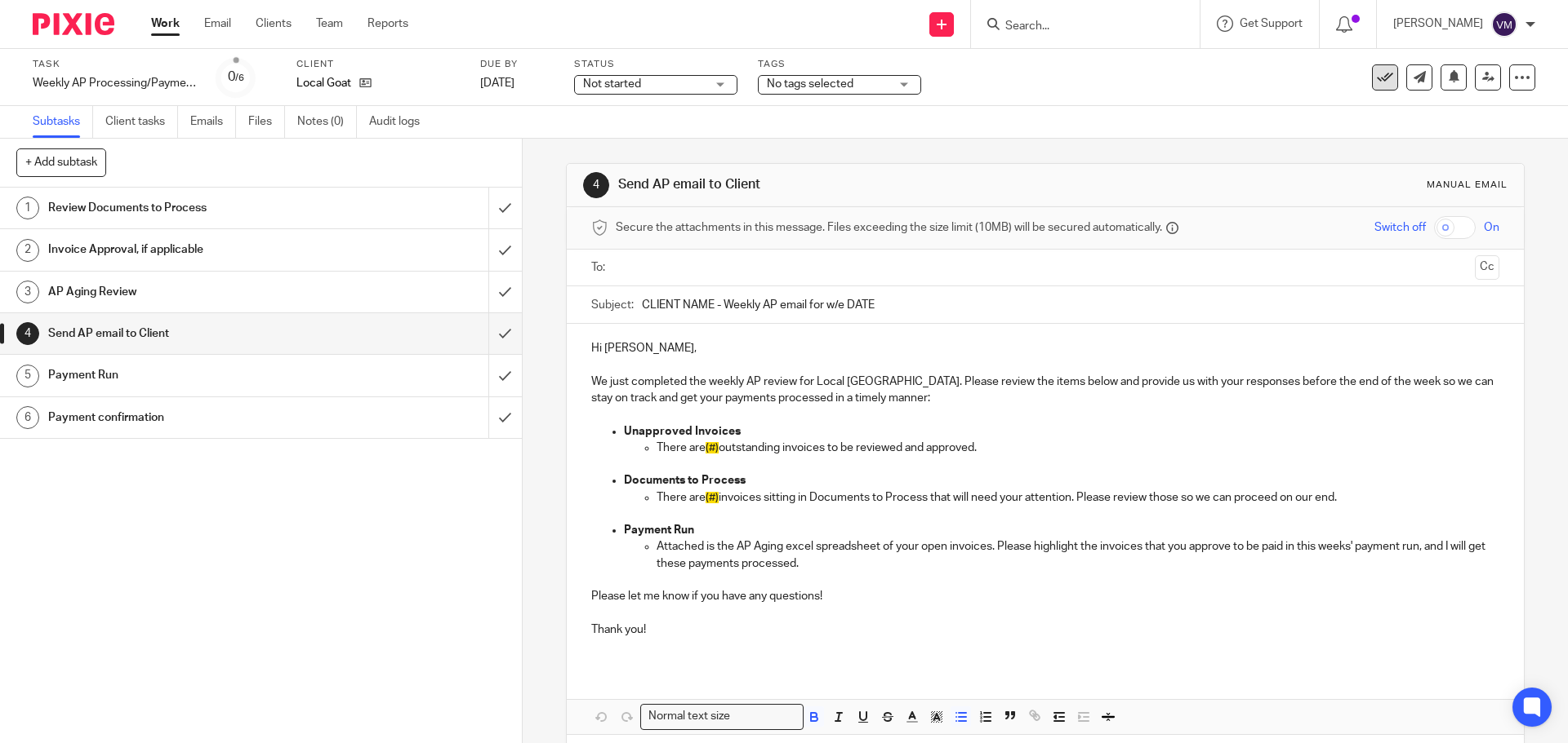
click at [1377, 78] on icon at bounding box center [1385, 78] width 17 height 17
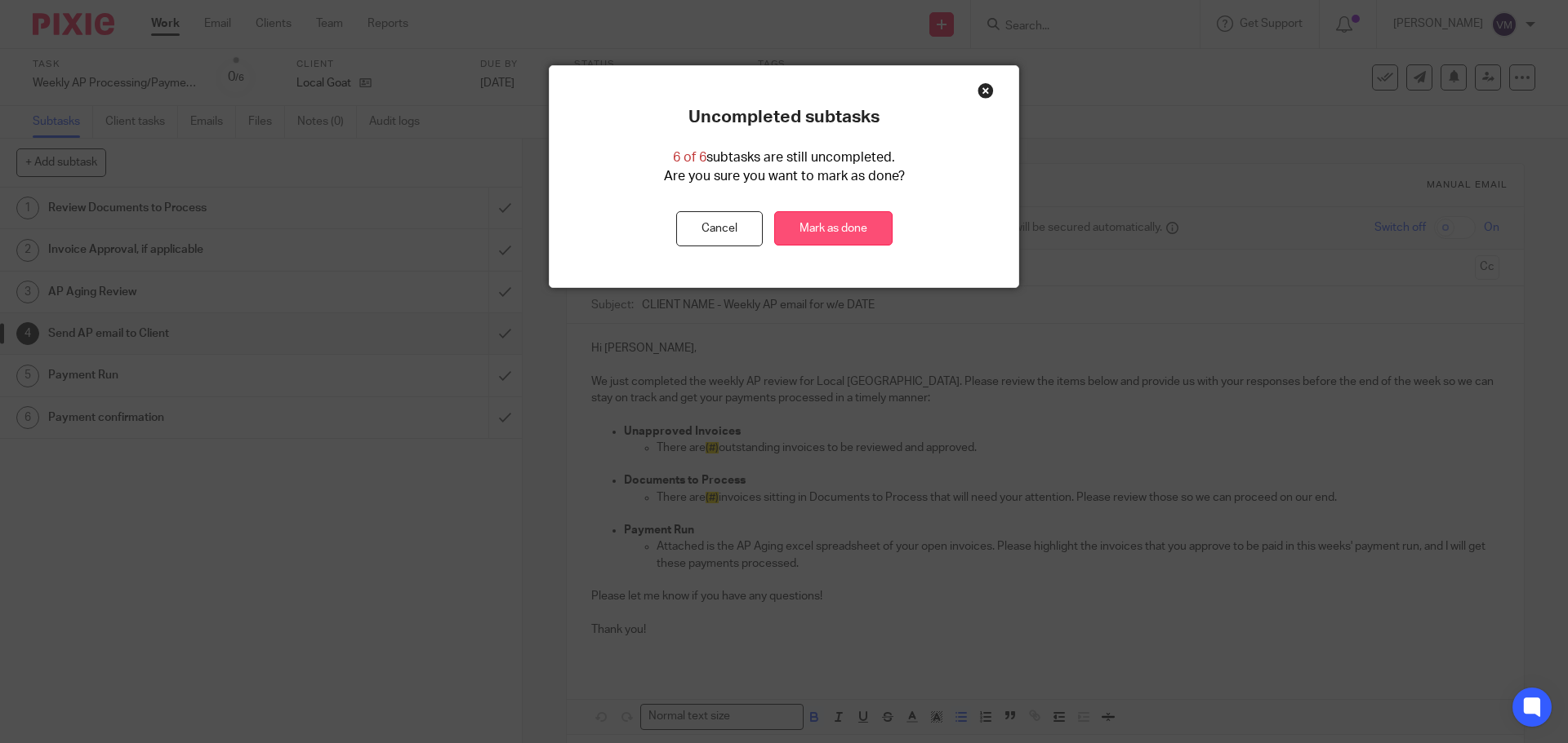
click at [824, 233] on link "Mark as done" at bounding box center [833, 228] width 119 height 35
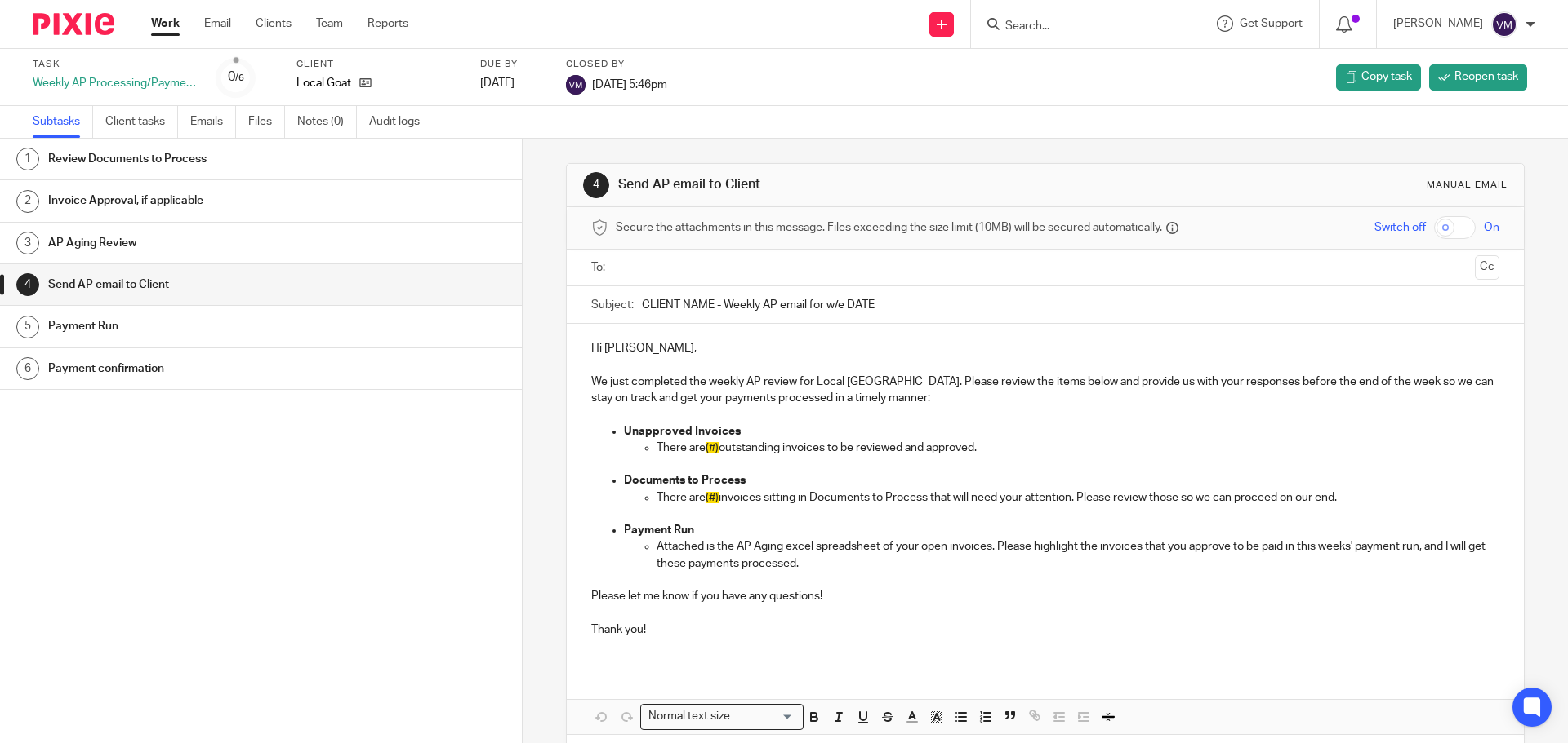
click at [165, 25] on link "Work" at bounding box center [165, 24] width 29 height 17
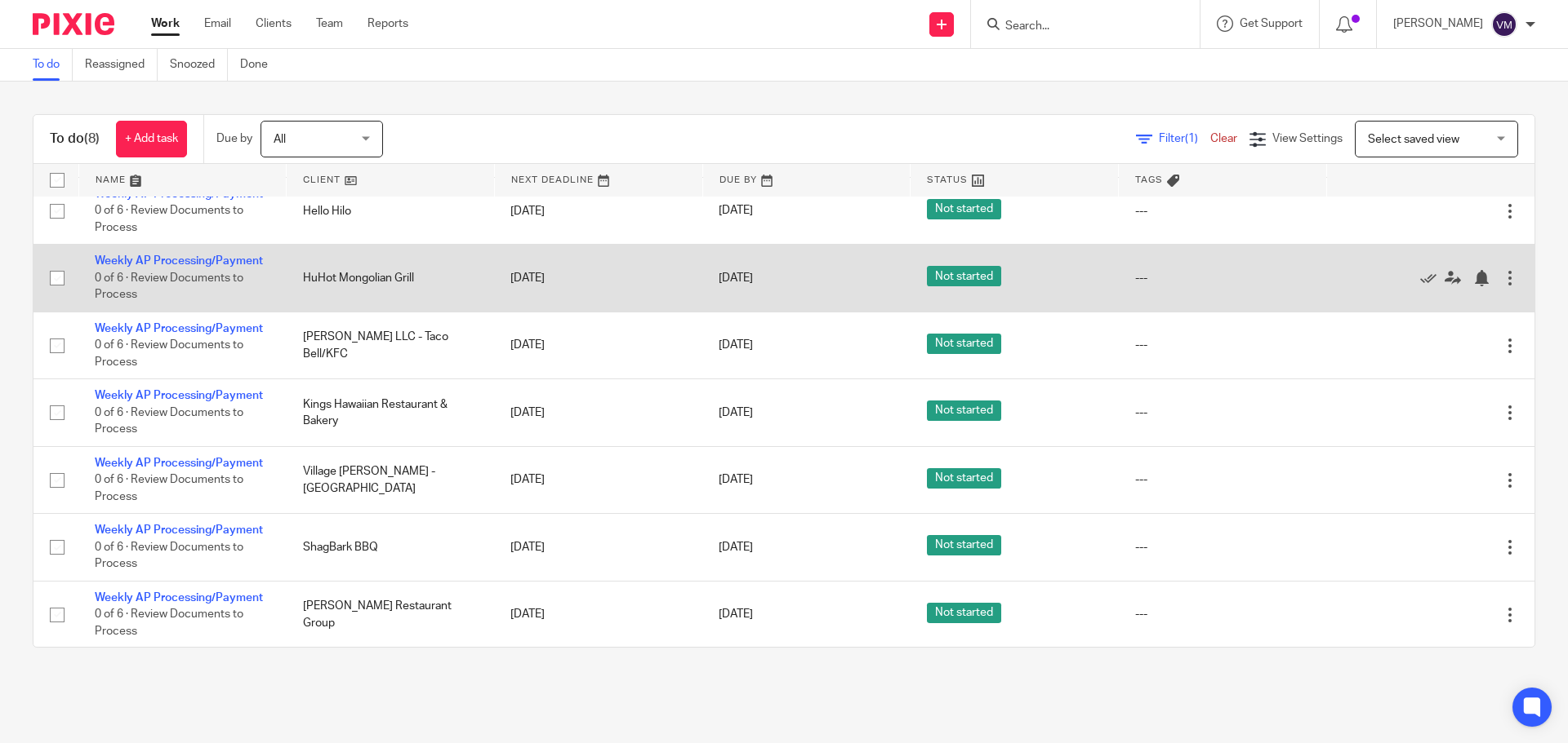
scroll to position [87, 0]
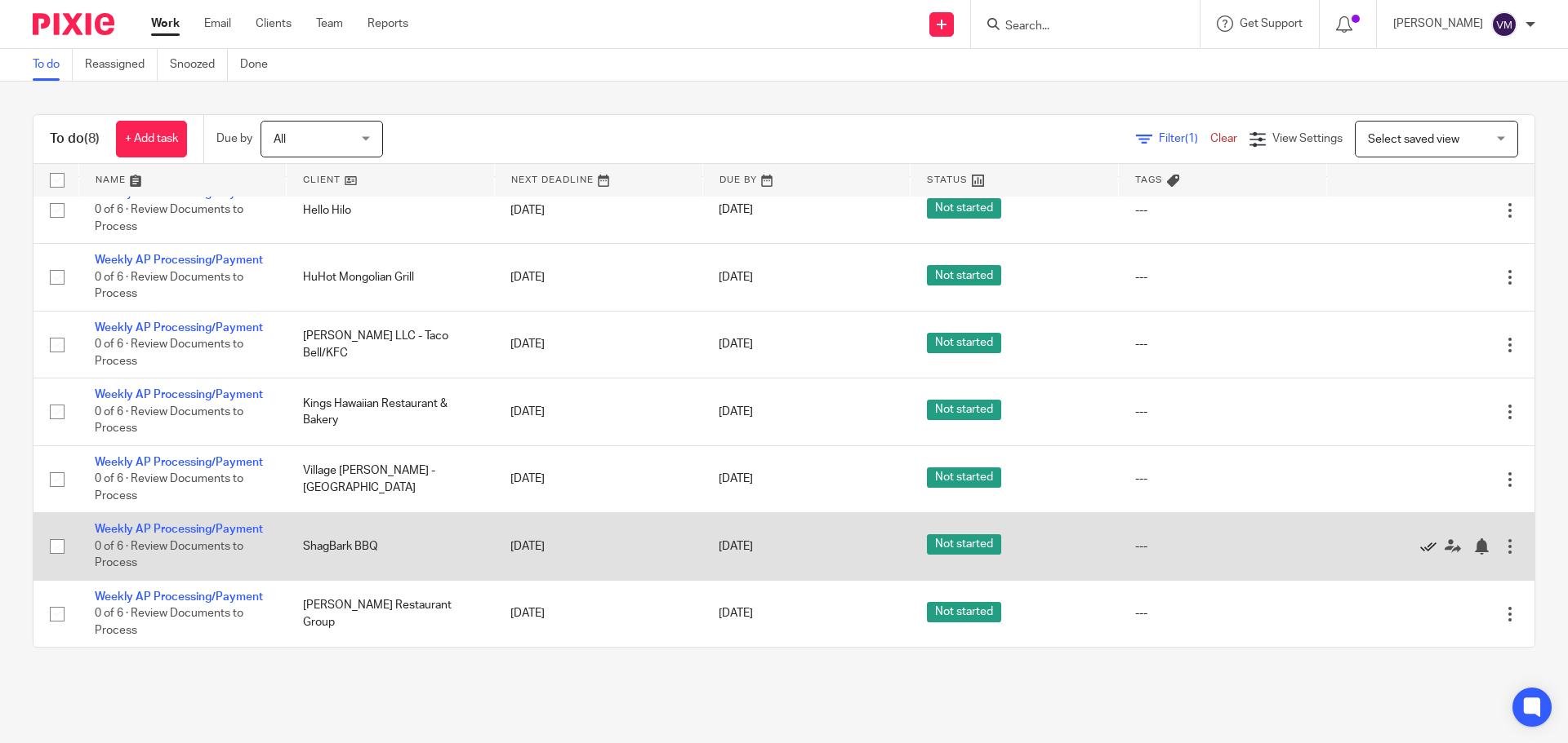
click at [1420, 549] on icon at bounding box center [1428, 547] width 17 height 17
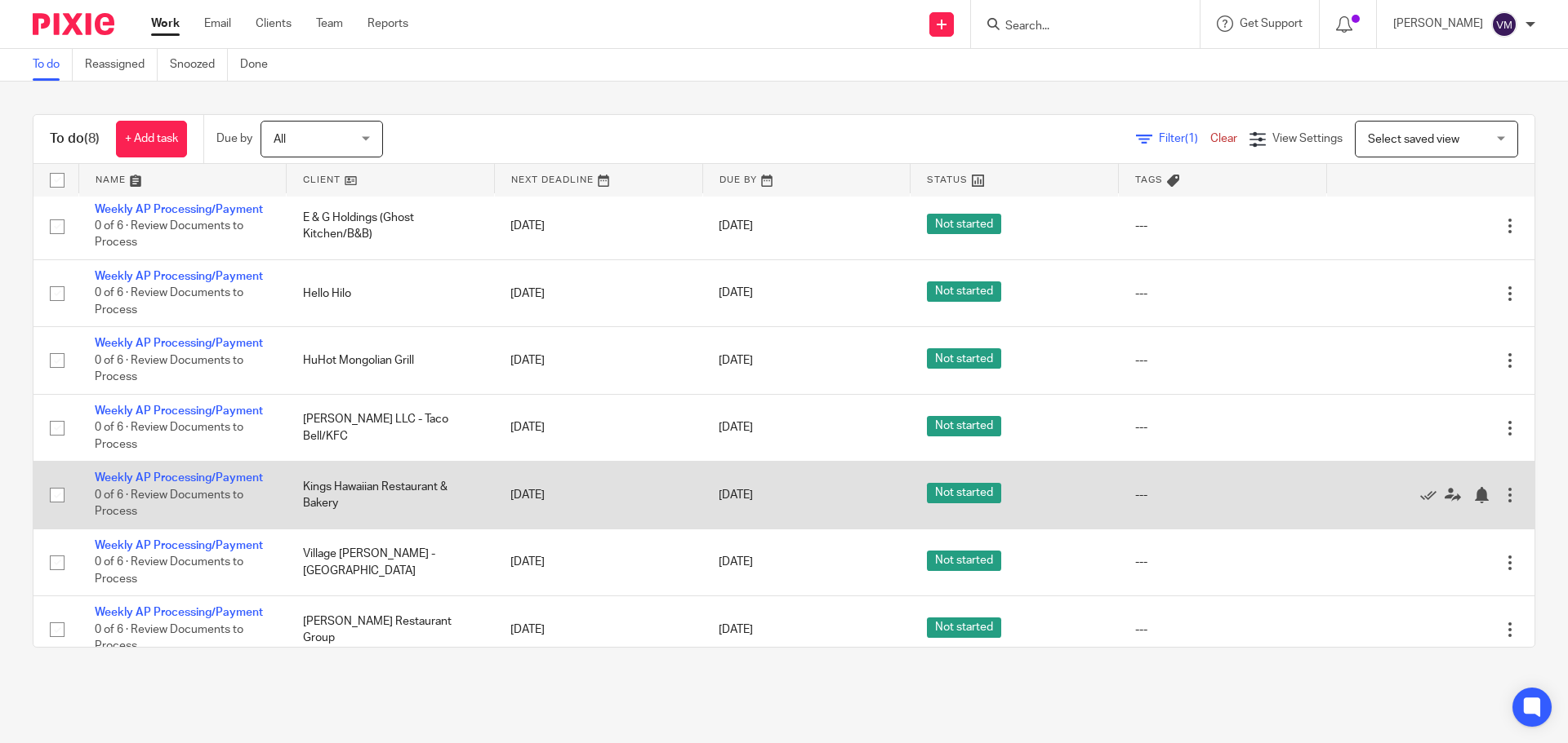
scroll to position [0, 0]
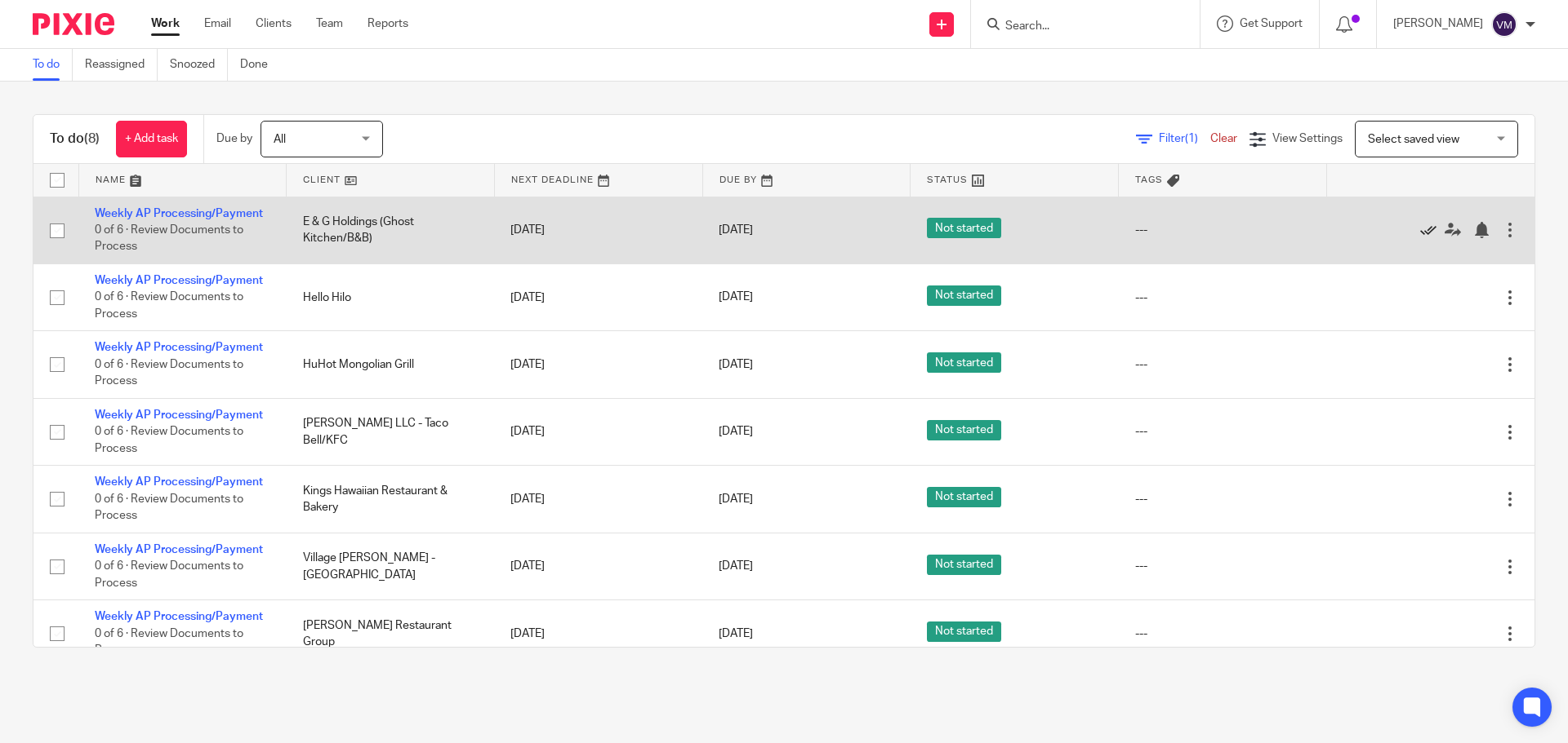
click at [1420, 228] on icon at bounding box center [1428, 230] width 17 height 17
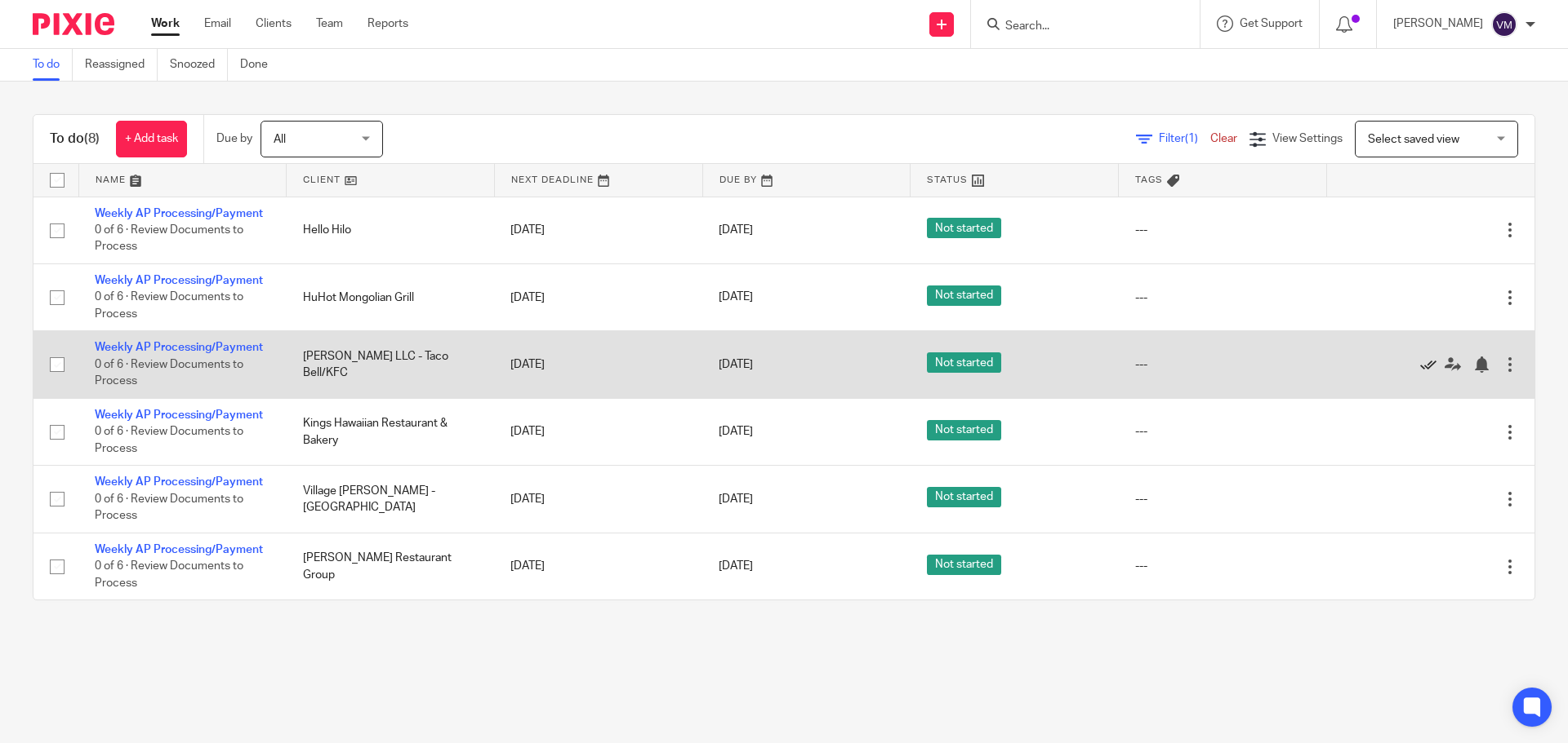
click at [1420, 362] on icon at bounding box center [1428, 365] width 17 height 17
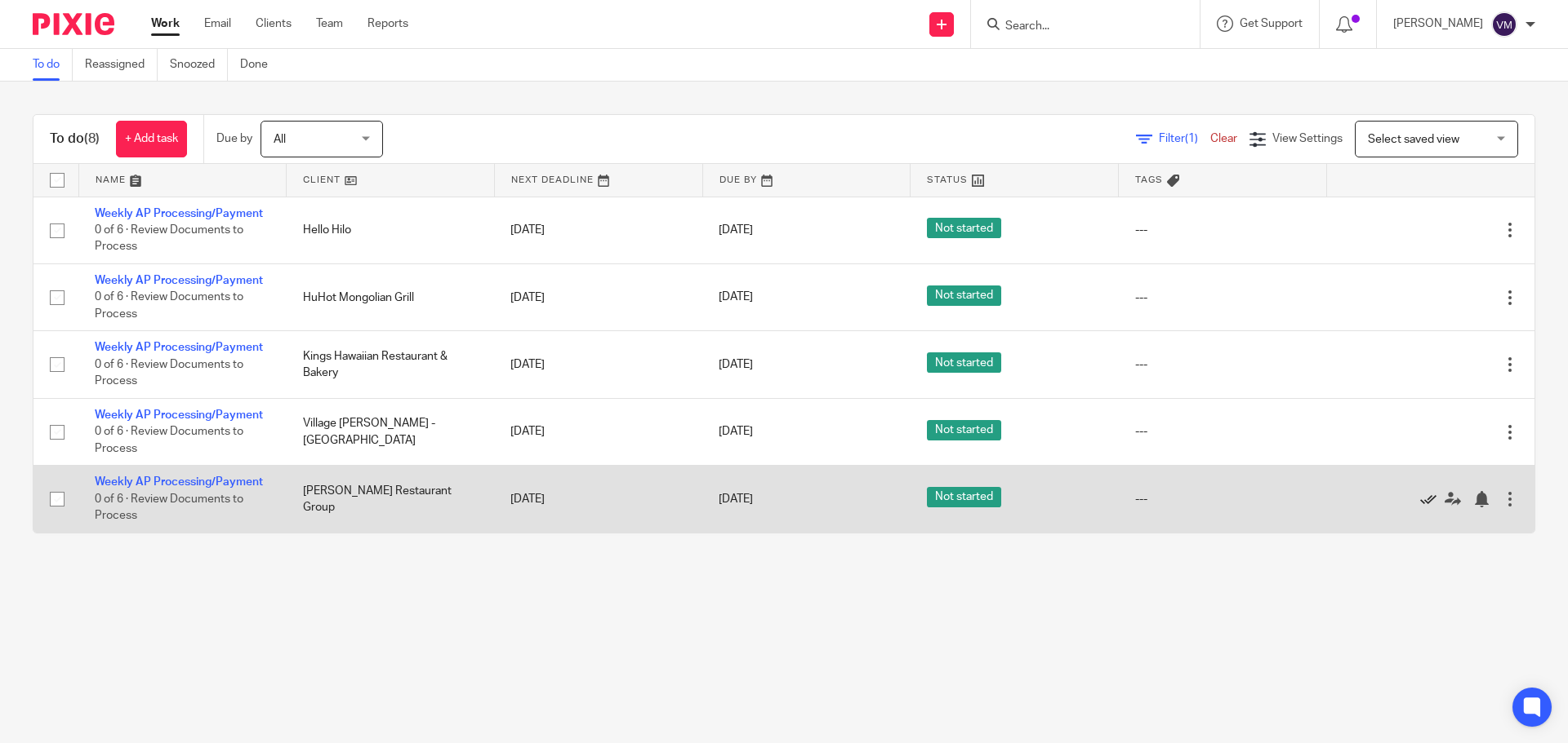
click at [1420, 491] on link at bounding box center [1432, 499] width 24 height 17
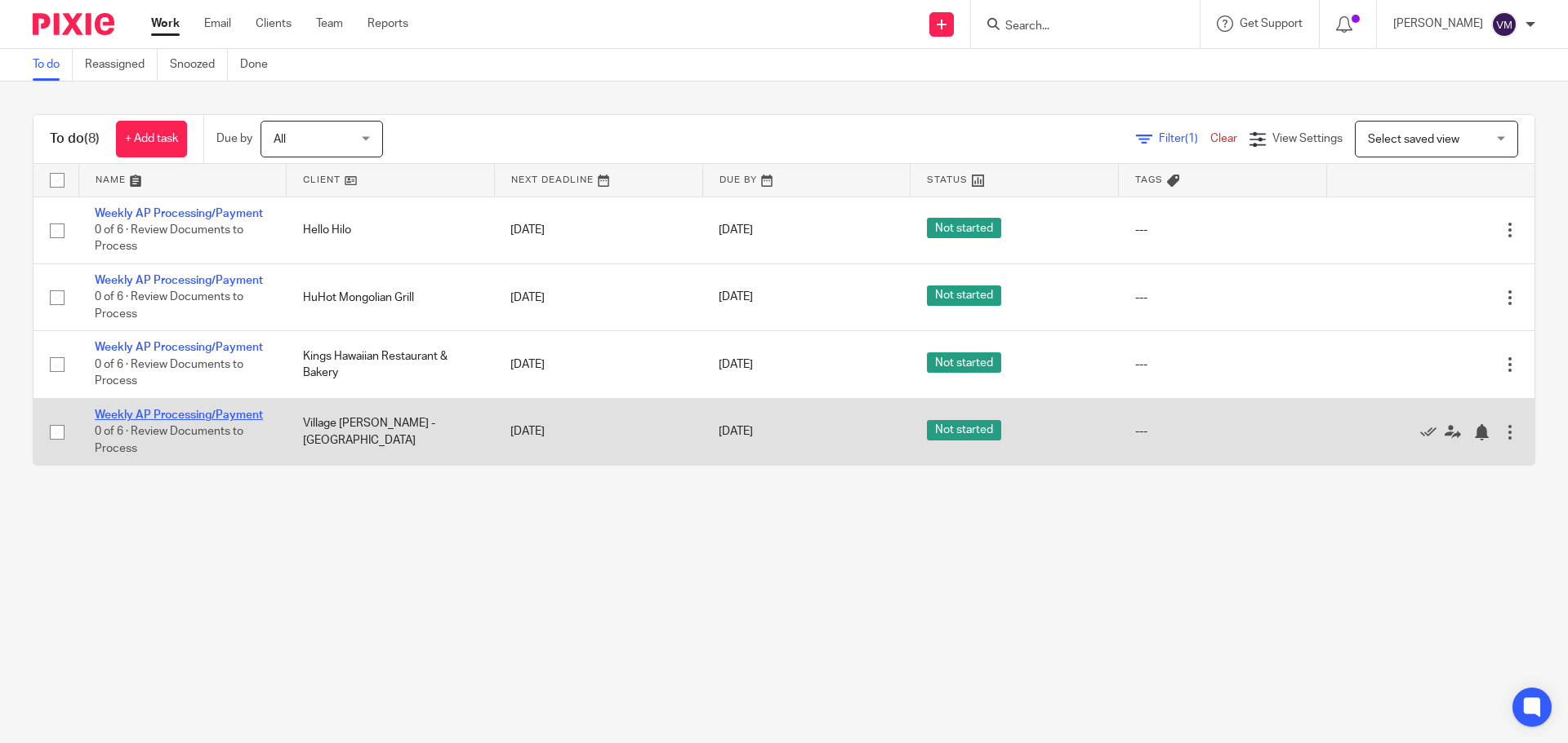
click at [250, 414] on link "Weekly AP Processing/Payment" at bounding box center [179, 415] width 168 height 11
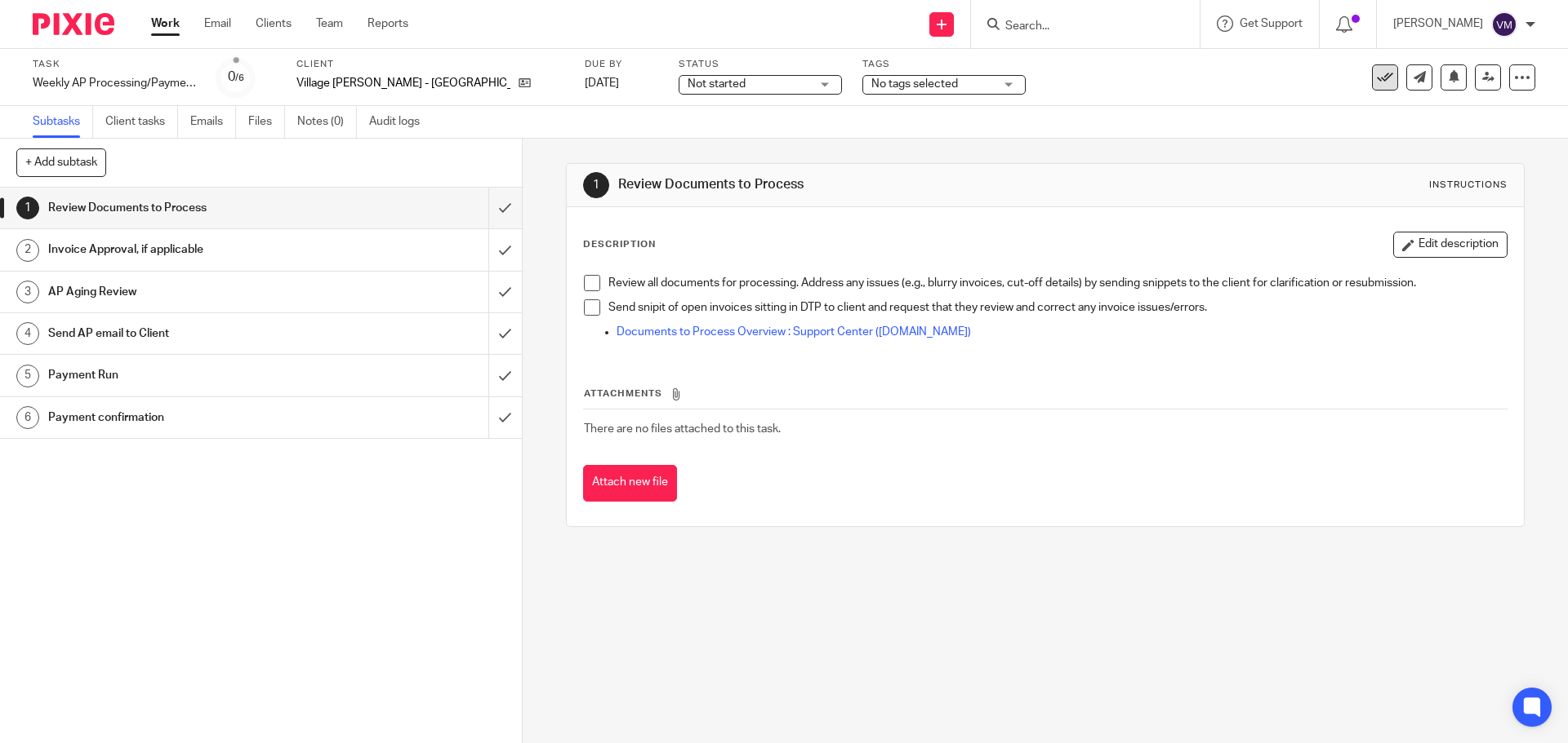
click at [1377, 81] on icon at bounding box center [1385, 78] width 17 height 17
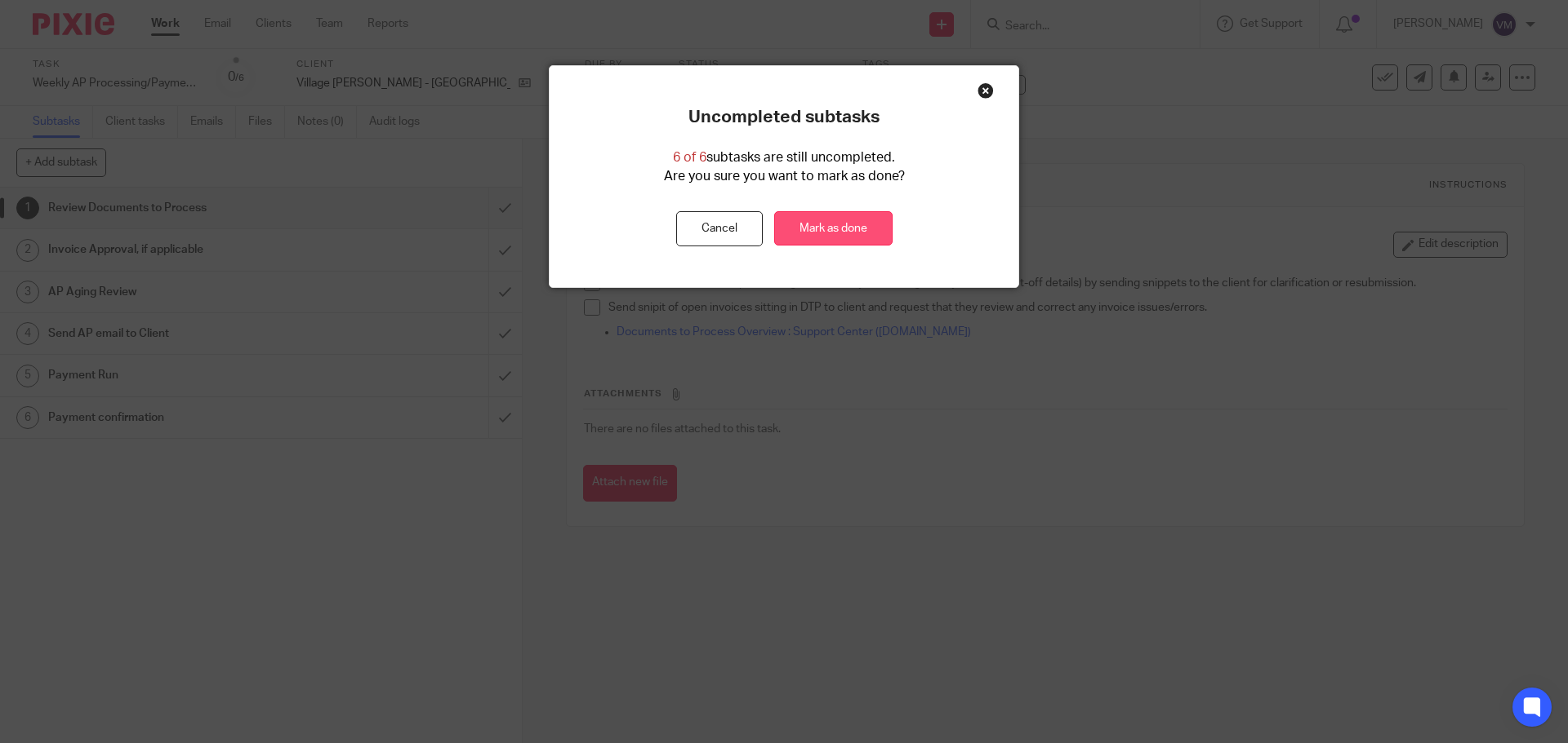
click at [816, 224] on link "Mark as done" at bounding box center [833, 228] width 119 height 35
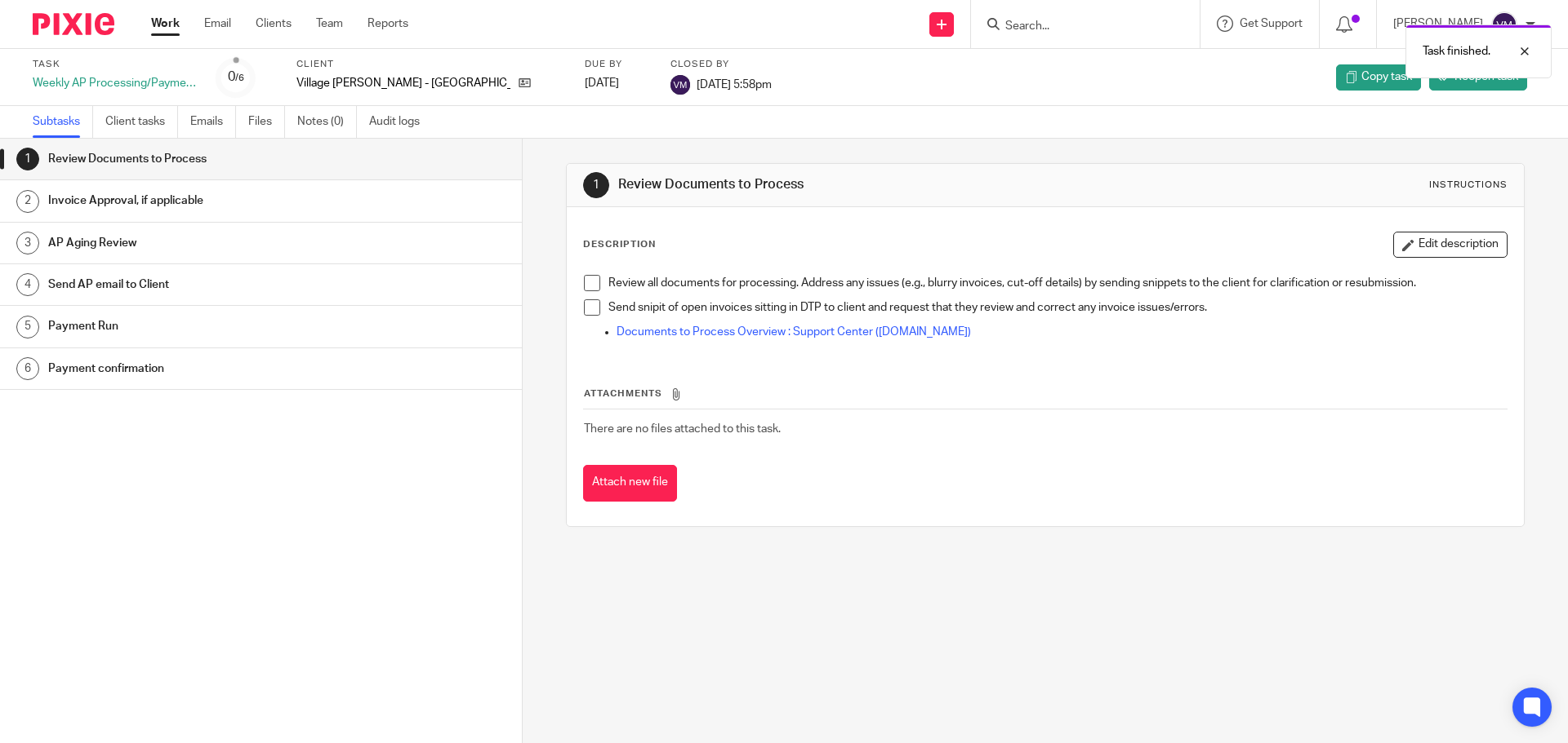
click at [172, 23] on link "Work" at bounding box center [165, 24] width 29 height 17
